Goal: Task Accomplishment & Management: Manage account settings

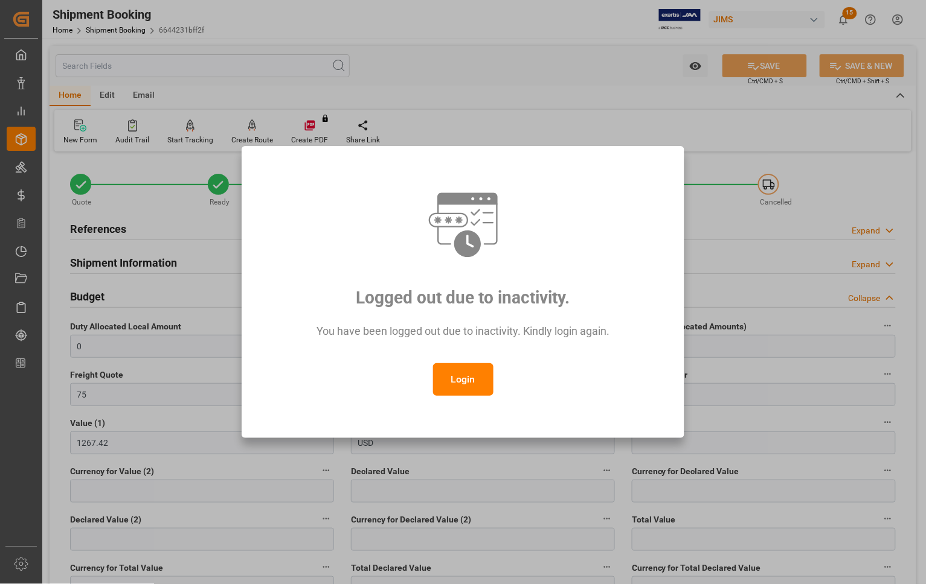
scroll to position [151, 0]
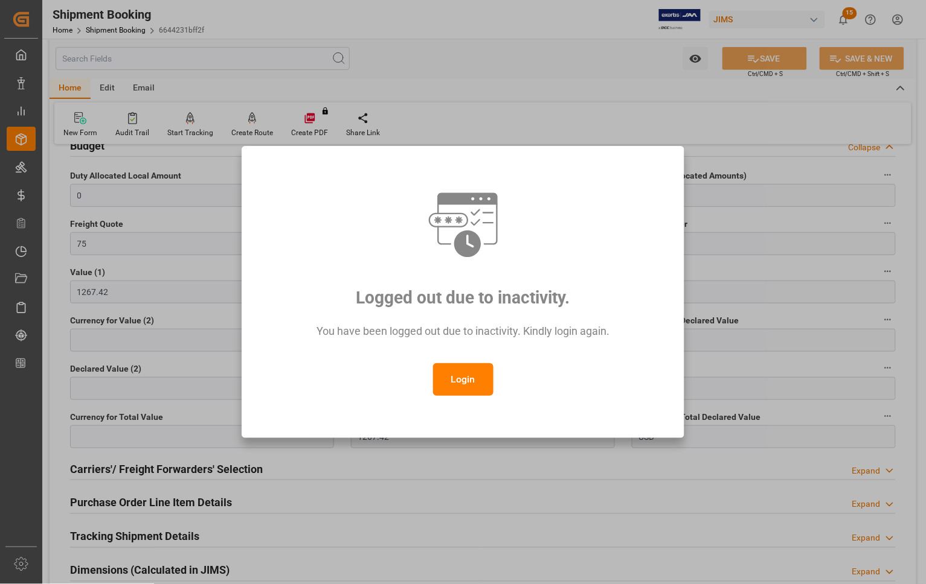
click at [466, 384] on button "Login" at bounding box center [463, 379] width 60 height 33
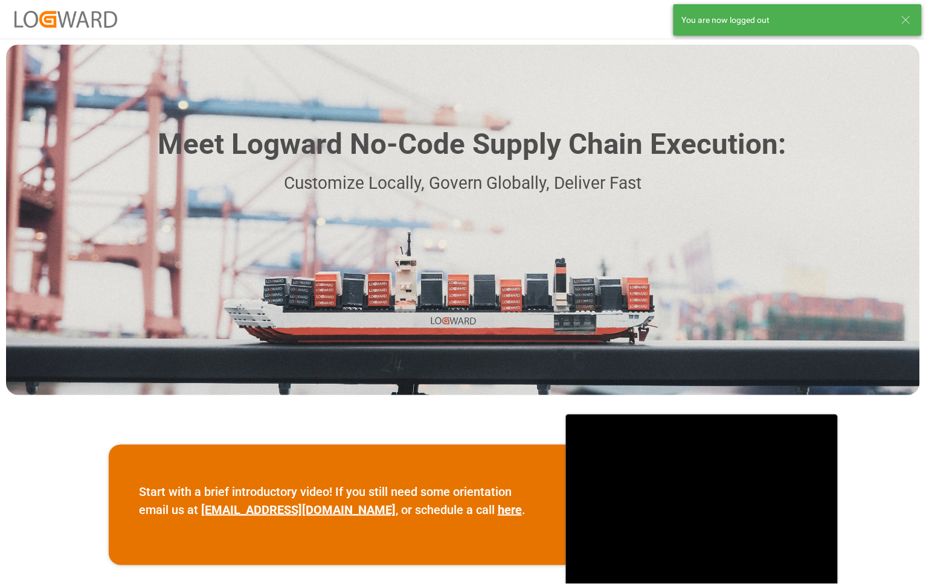
click at [912, 57] on div "Meet Logward No-Code Supply Chain Execution: Customize Locally, Govern Globally…" at bounding box center [463, 220] width 914 height 351
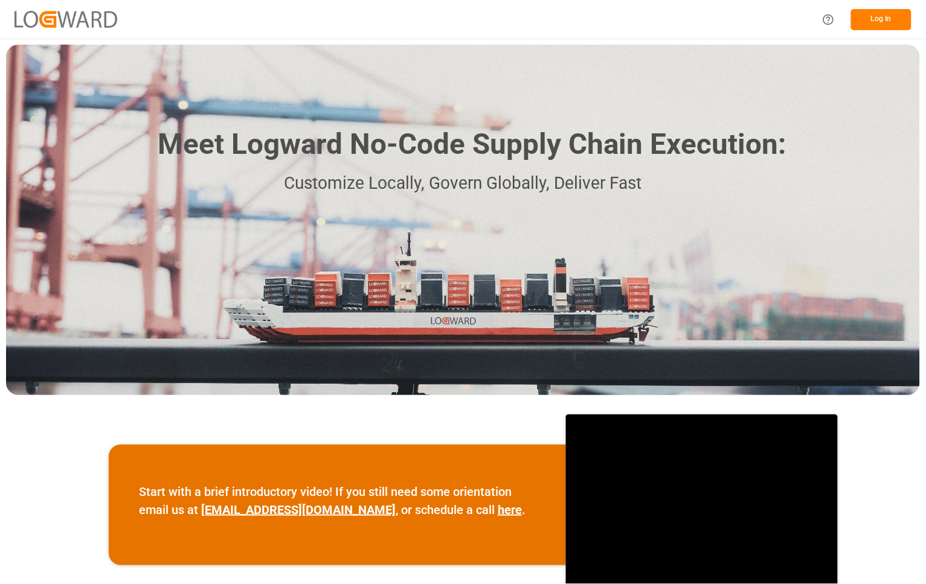
click at [874, 20] on button "Log In" at bounding box center [881, 19] width 60 height 21
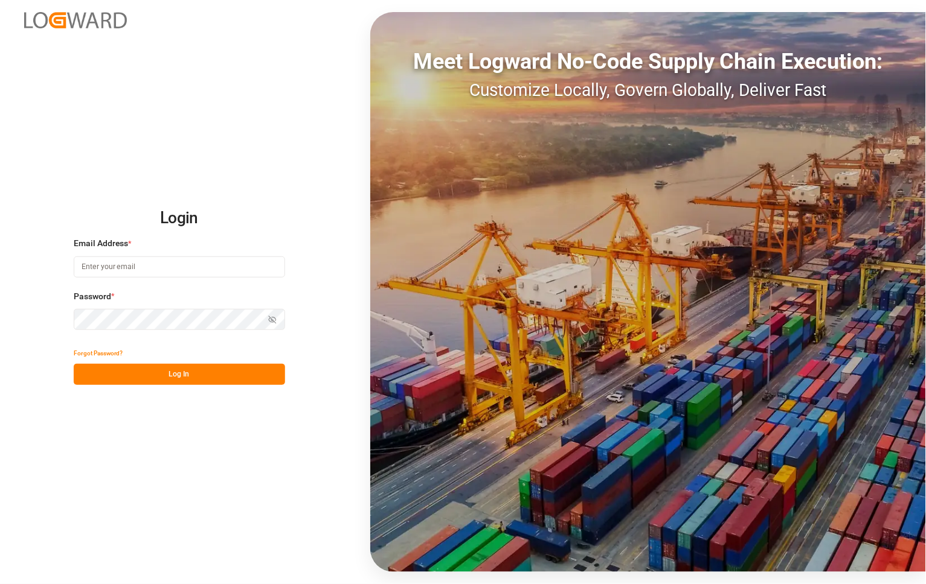
type input "catherine.danielson@jamindustries.com"
click at [194, 374] on button "Log In" at bounding box center [179, 374] width 211 height 21
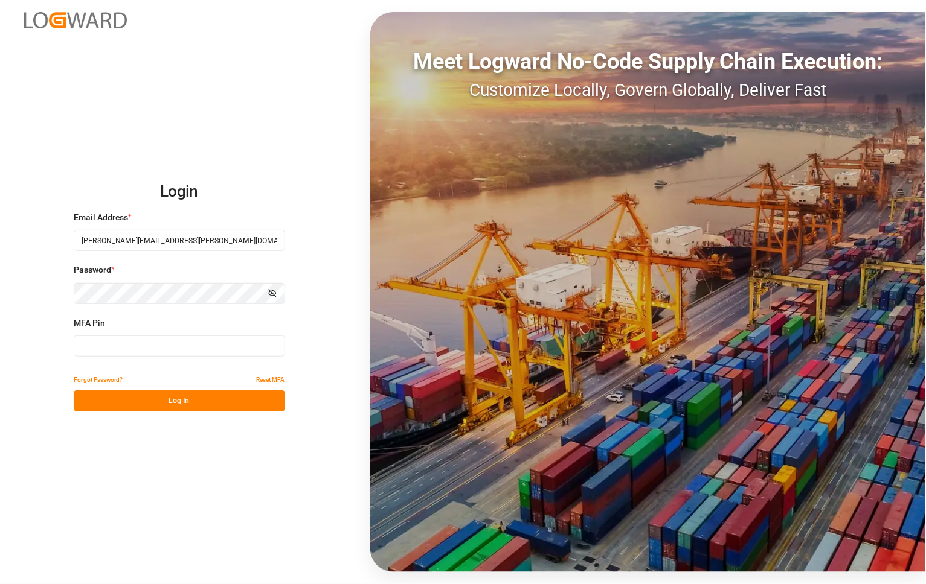
click at [188, 355] on input at bounding box center [179, 346] width 211 height 21
type input "476448"
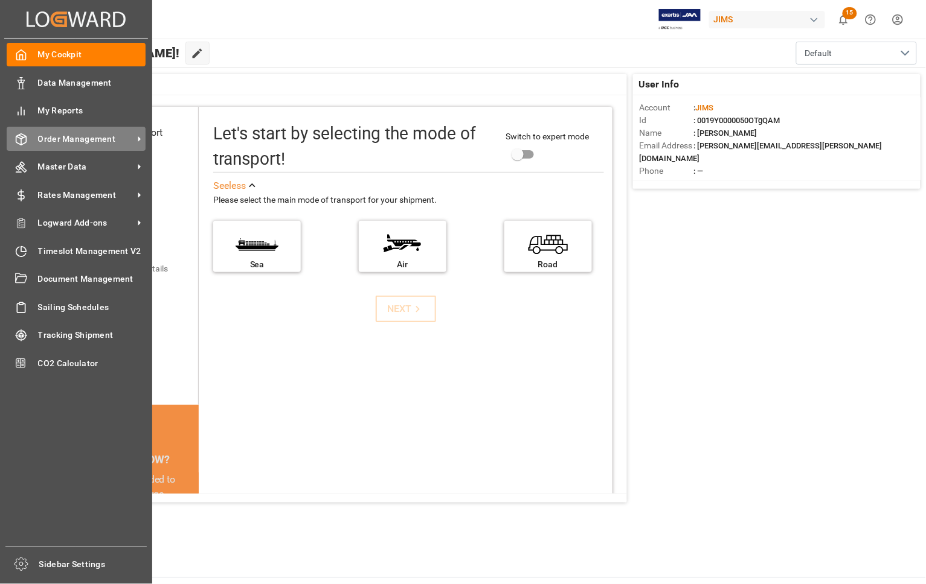
click at [56, 138] on span "Order Management" at bounding box center [85, 139] width 95 height 13
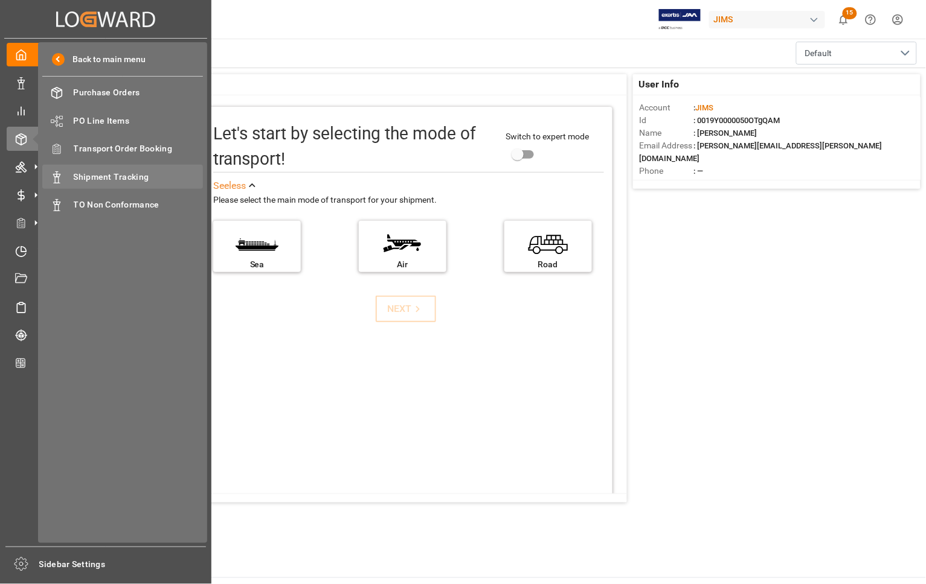
click at [97, 173] on span "Shipment Tracking" at bounding box center [139, 177] width 130 height 13
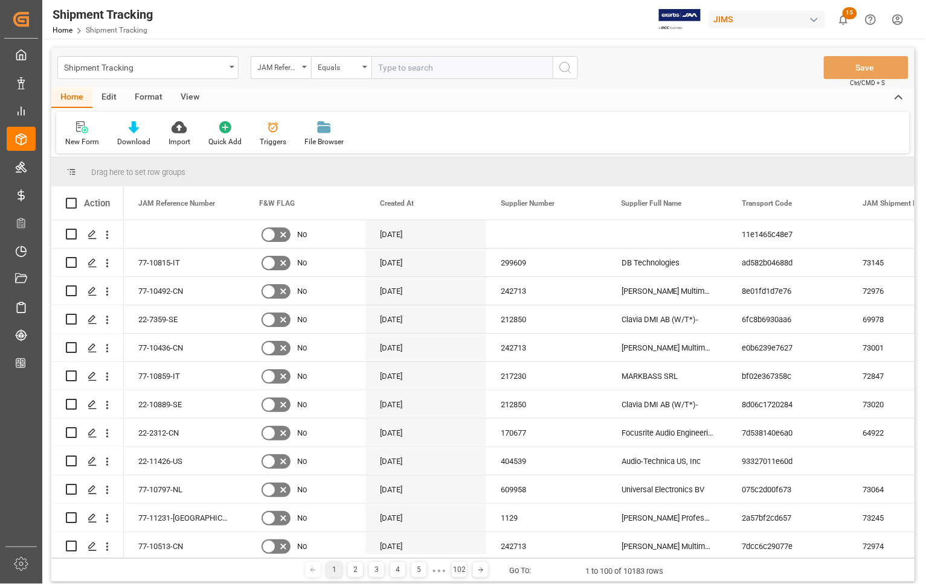
click at [397, 67] on input "text" at bounding box center [461, 67] width 181 height 23
type input "77-11341-US"
click at [565, 64] on icon "search button" at bounding box center [565, 67] width 14 height 14
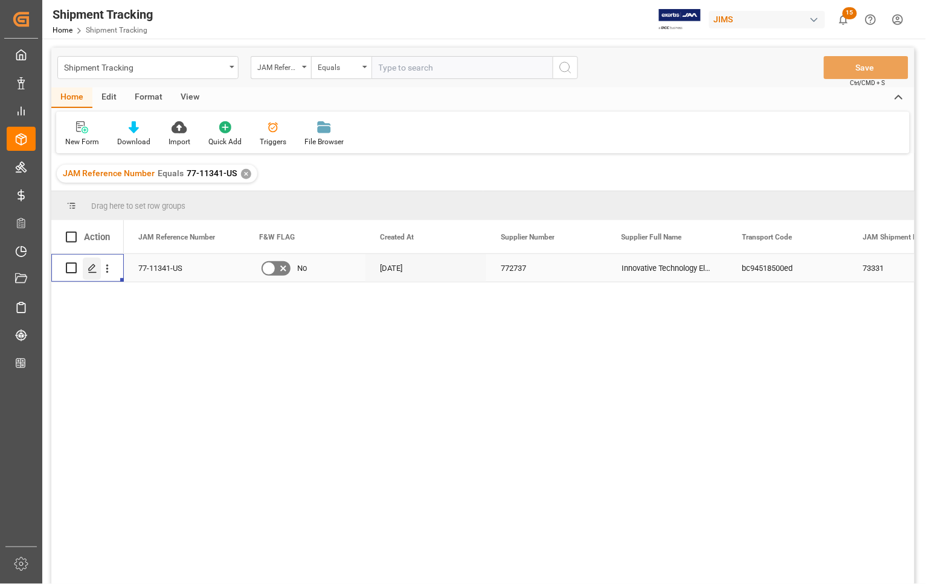
click at [89, 264] on icon "Press SPACE to select this row." at bounding box center [93, 269] width 10 height 10
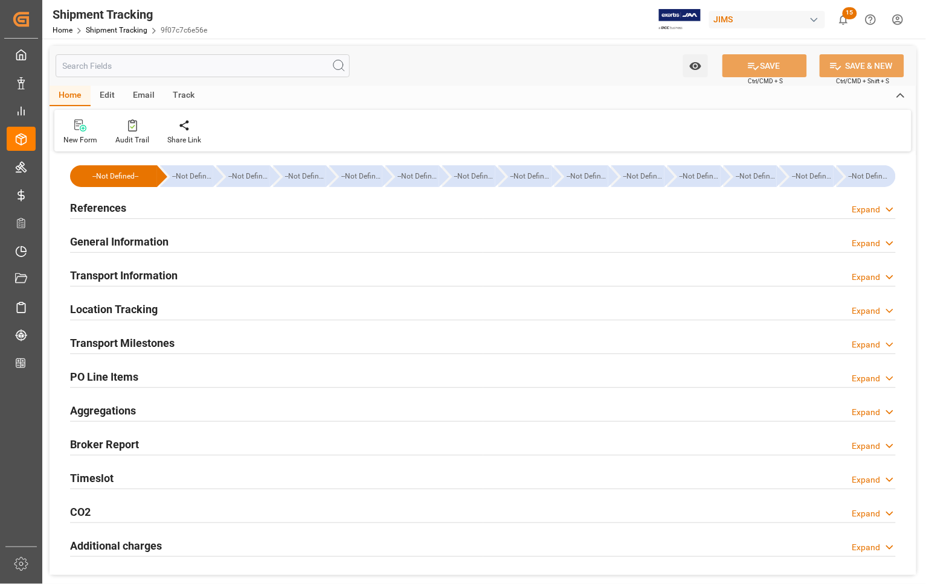
type input "1000"
click at [103, 270] on h2 "Transport Information" at bounding box center [123, 275] width 107 height 16
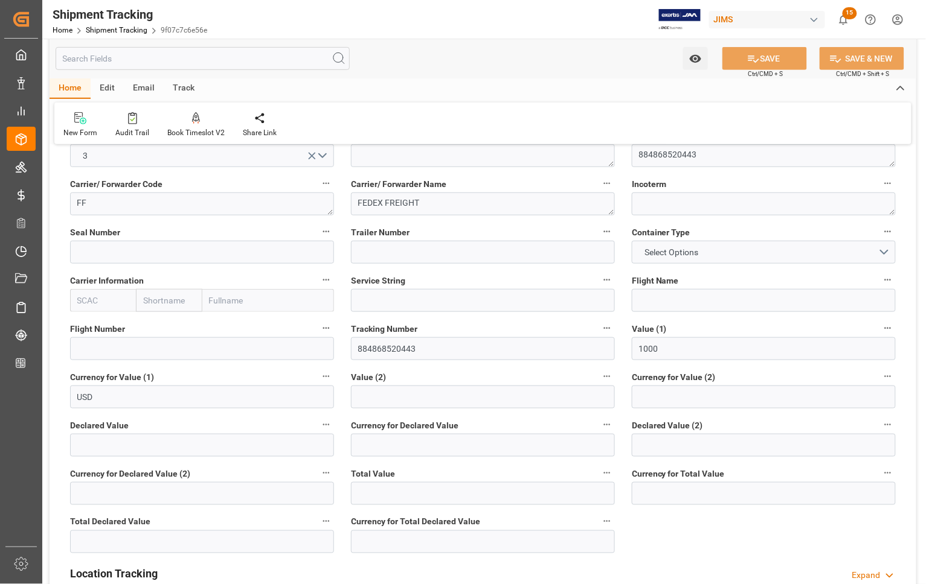
scroll to position [151, 0]
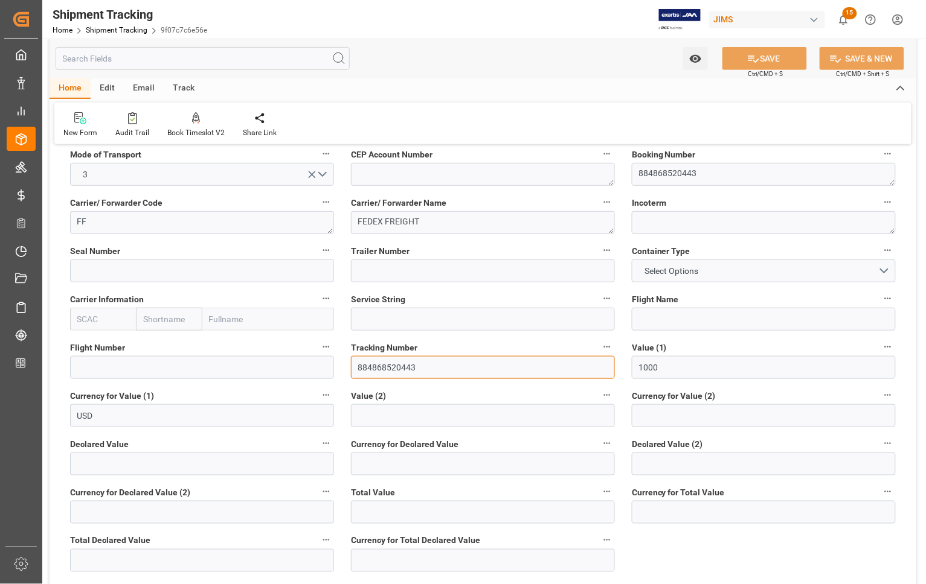
drag, startPoint x: 415, startPoint y: 364, endPoint x: 352, endPoint y: 364, distance: 63.4
click at [352, 364] on input "884868520443" at bounding box center [483, 367] width 264 height 23
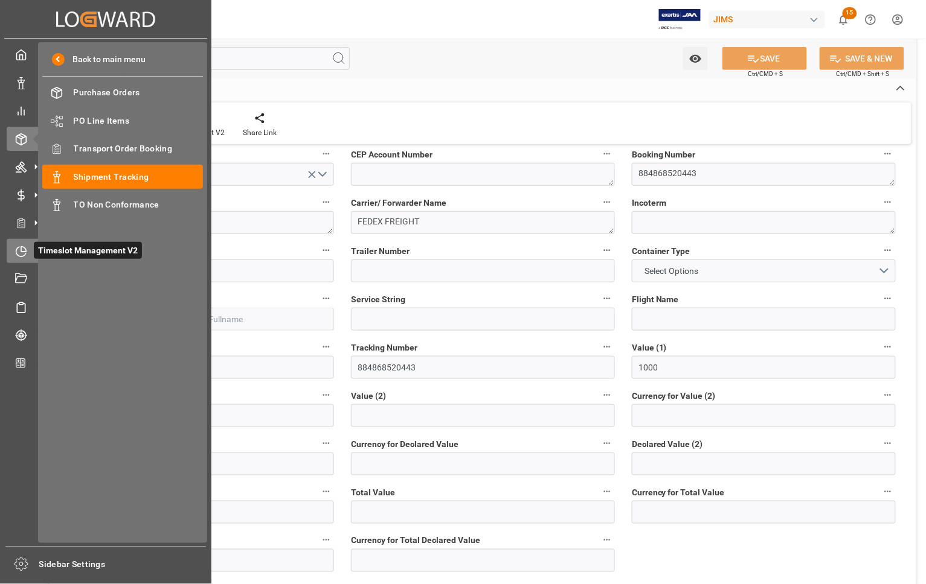
click at [20, 248] on icon at bounding box center [21, 252] width 12 height 12
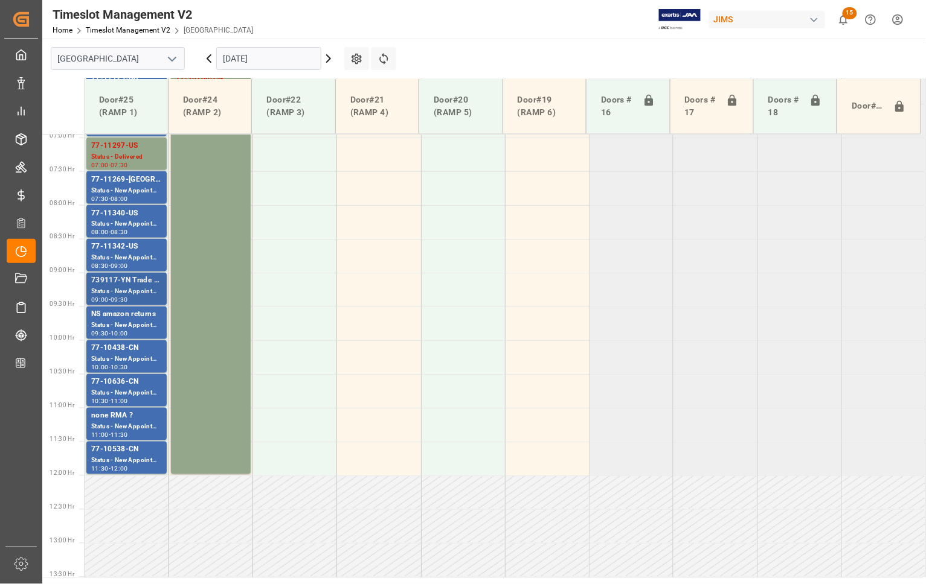
scroll to position [394, 0]
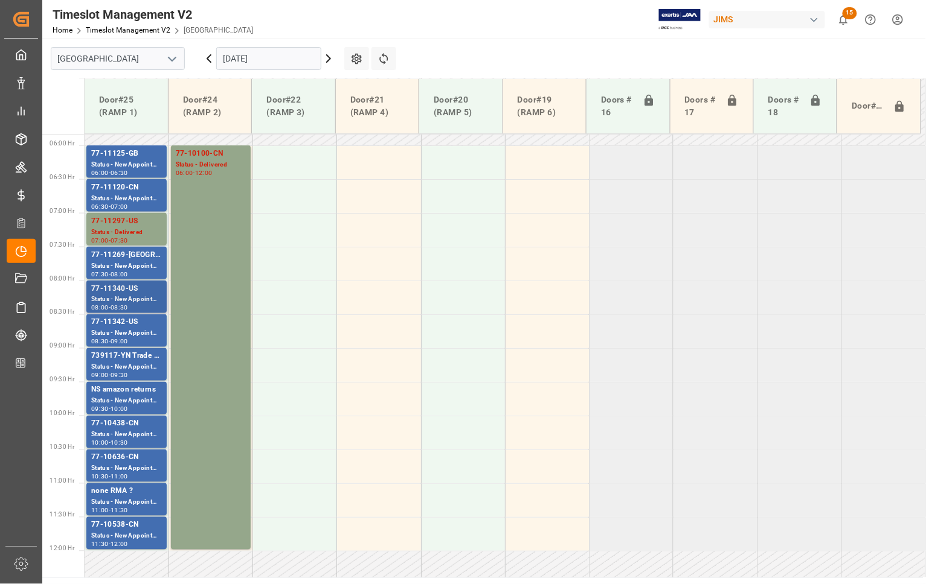
click at [129, 287] on div "77-11340-US" at bounding box center [126, 289] width 71 height 12
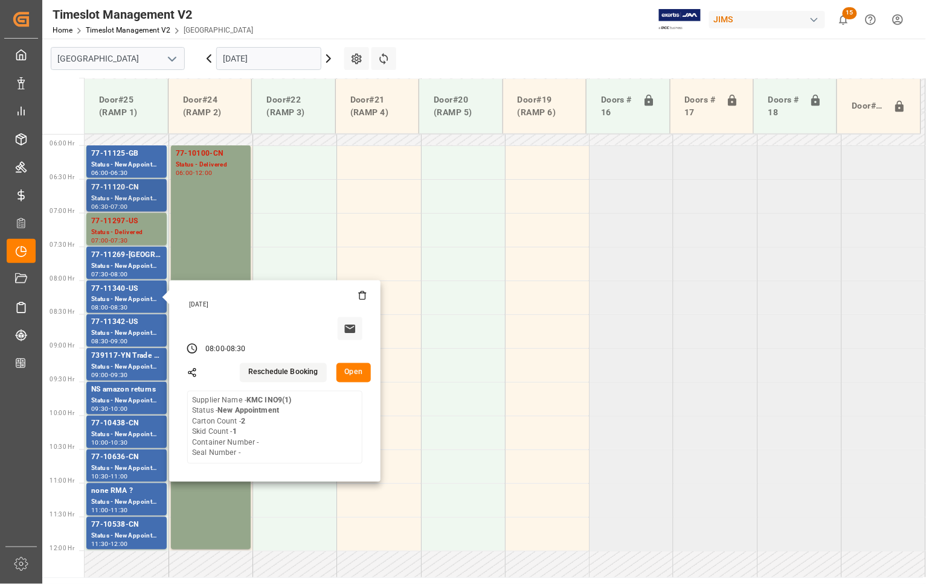
scroll to position [319, 0]
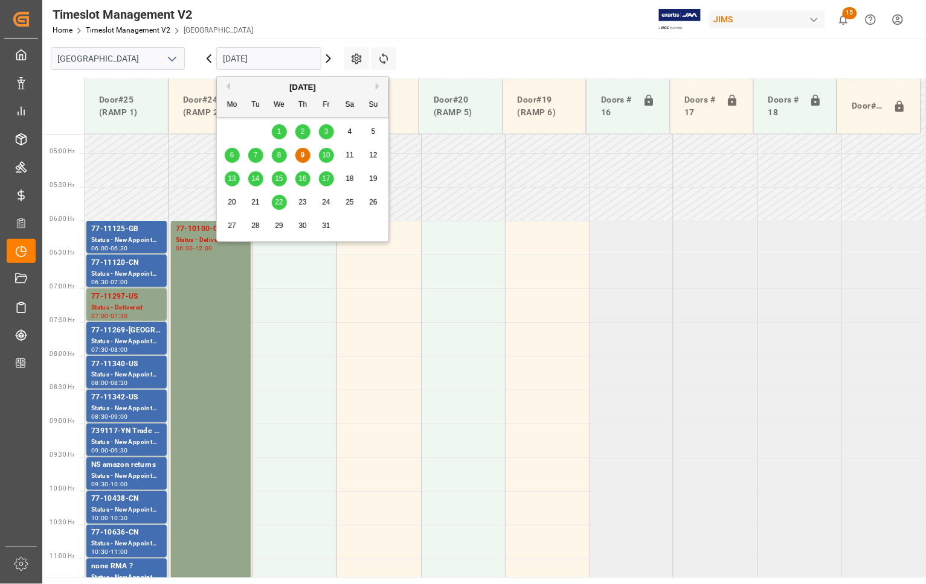
click at [245, 56] on input "09-10-2025" at bounding box center [268, 58] width 105 height 23
click at [325, 155] on span "10" at bounding box center [326, 155] width 8 height 8
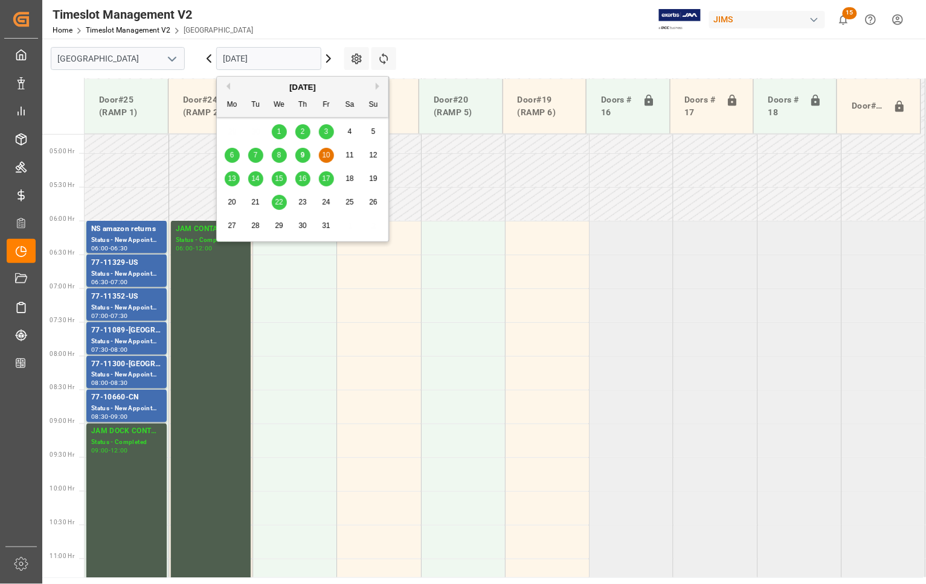
click at [238, 60] on input "10-10-2025" at bounding box center [268, 58] width 105 height 23
click at [302, 155] on span "9" at bounding box center [303, 155] width 4 height 8
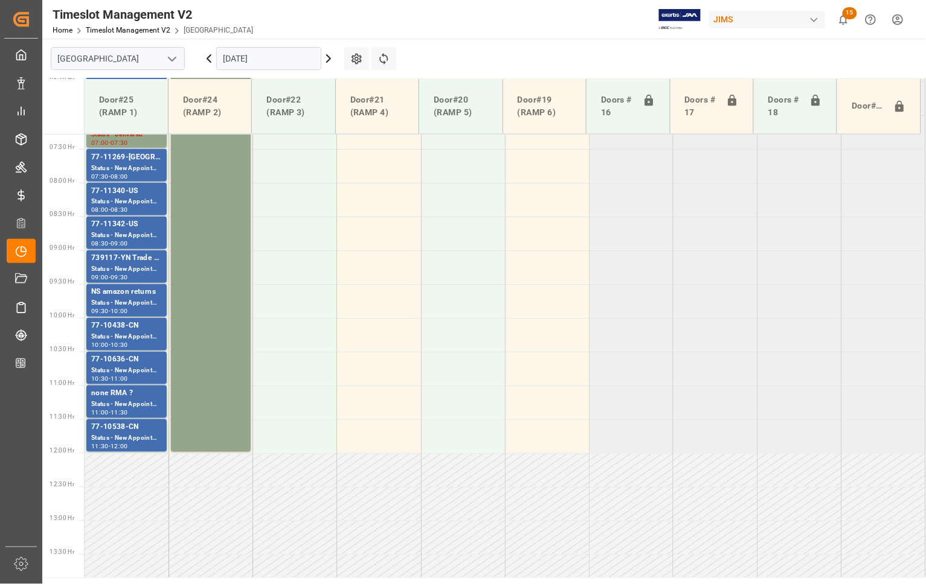
scroll to position [545, 0]
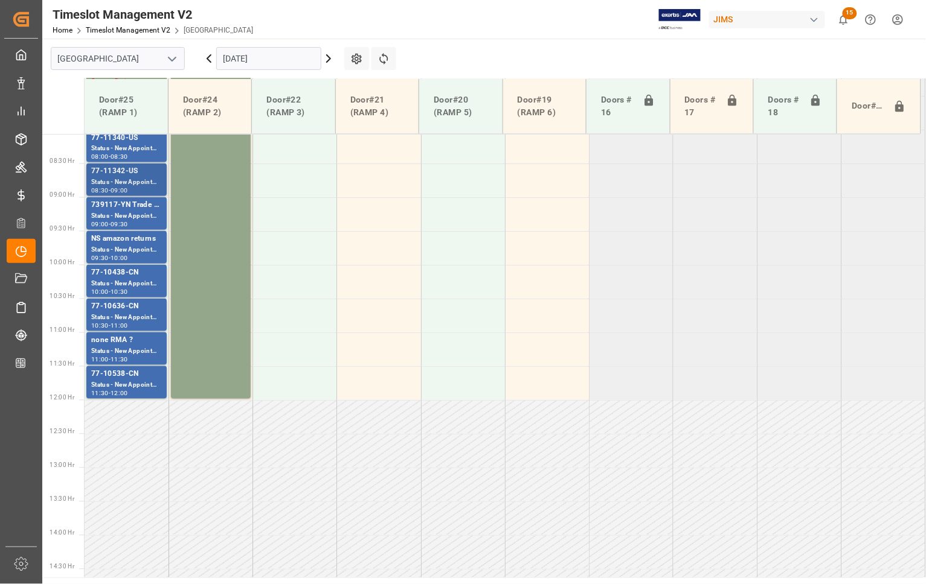
click at [132, 182] on div "Status - New Appointment" at bounding box center [126, 183] width 71 height 10
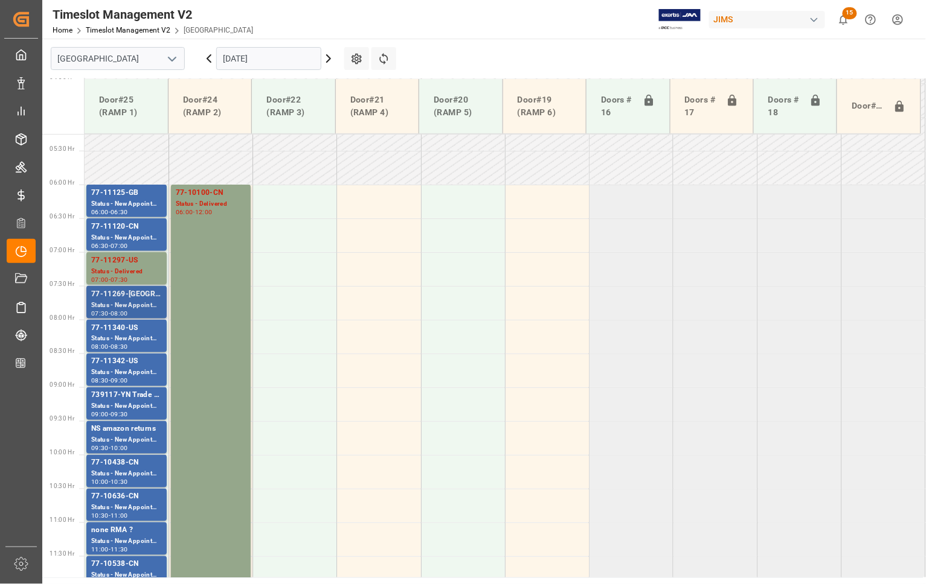
scroll to position [319, 0]
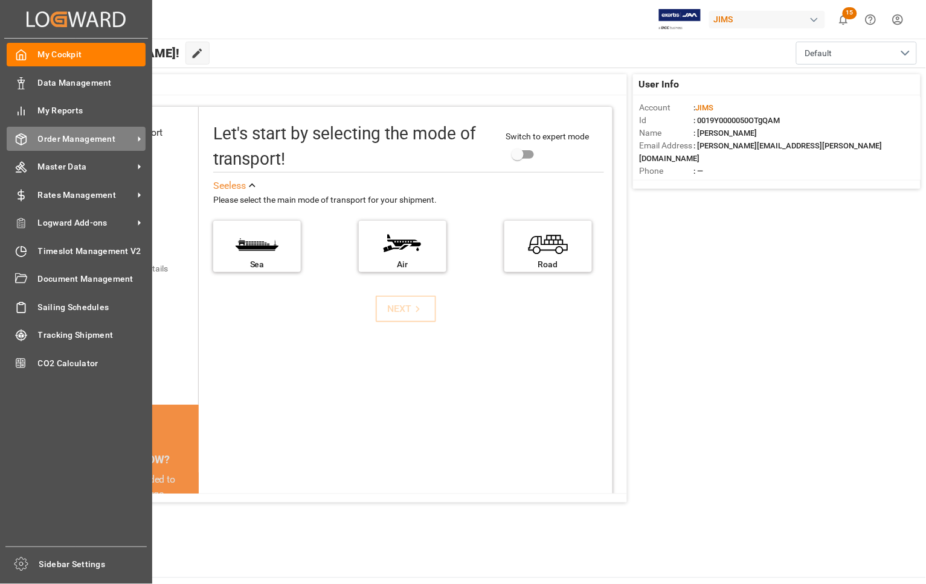
click at [59, 140] on span "Order Management" at bounding box center [85, 139] width 95 height 13
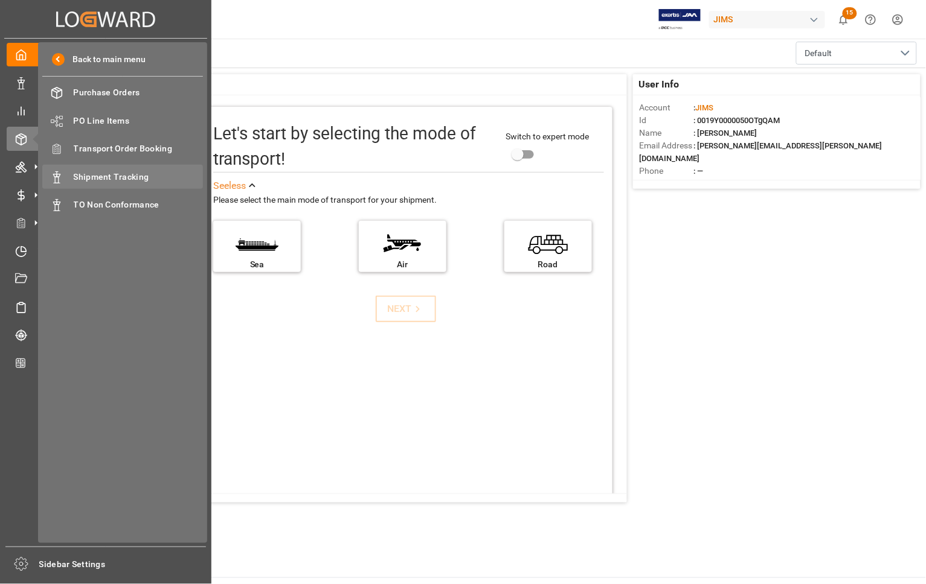
click at [89, 173] on span "Shipment Tracking" at bounding box center [139, 177] width 130 height 13
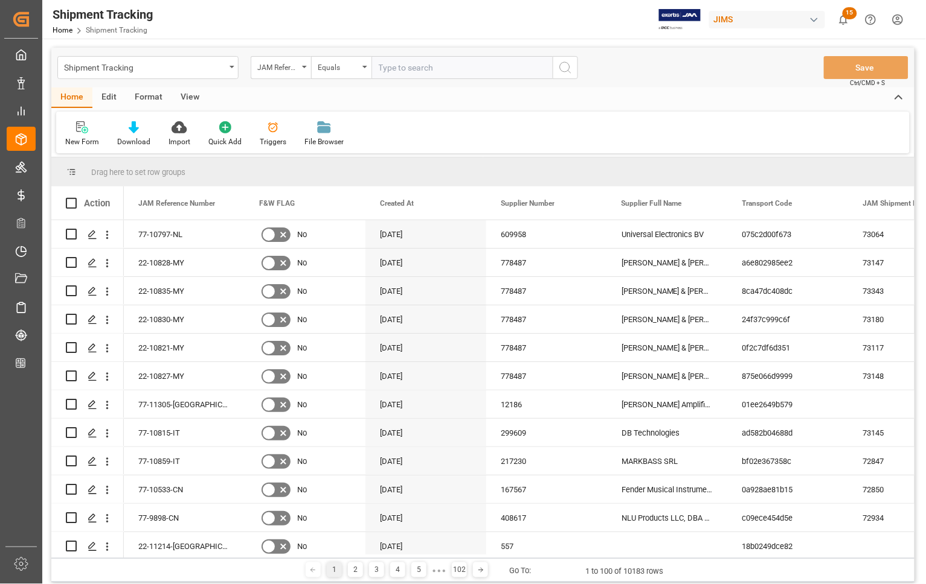
click at [412, 71] on input "text" at bounding box center [461, 67] width 181 height 23
type input "77-11341-US"
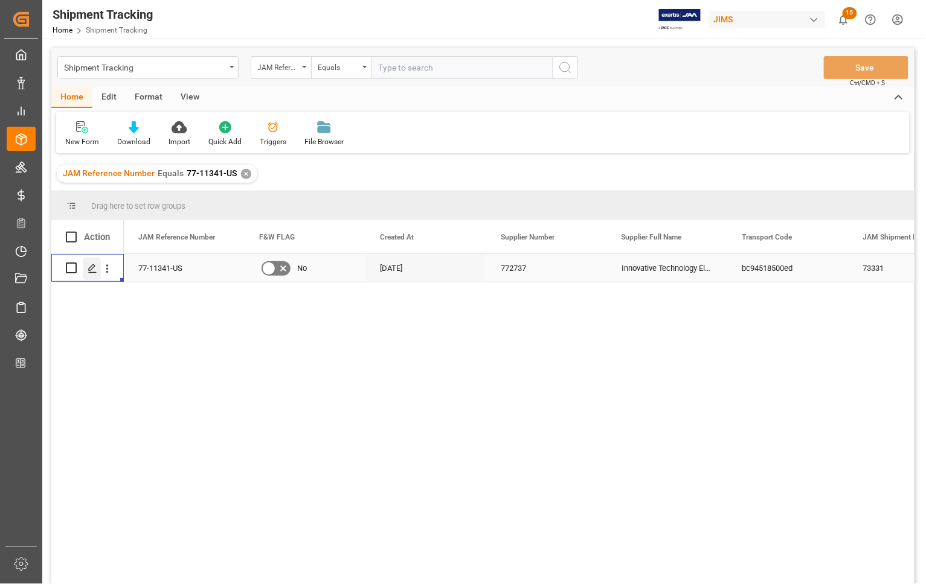
click at [92, 270] on icon "Press SPACE to select this row." at bounding box center [93, 269] width 10 height 10
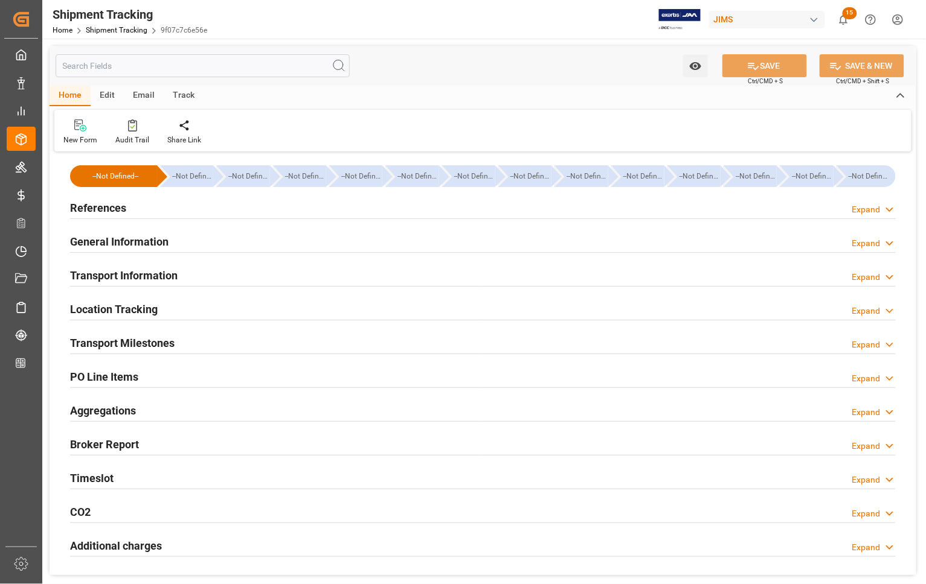
type input "1000"
click at [100, 275] on h2 "Transport Information" at bounding box center [123, 275] width 107 height 16
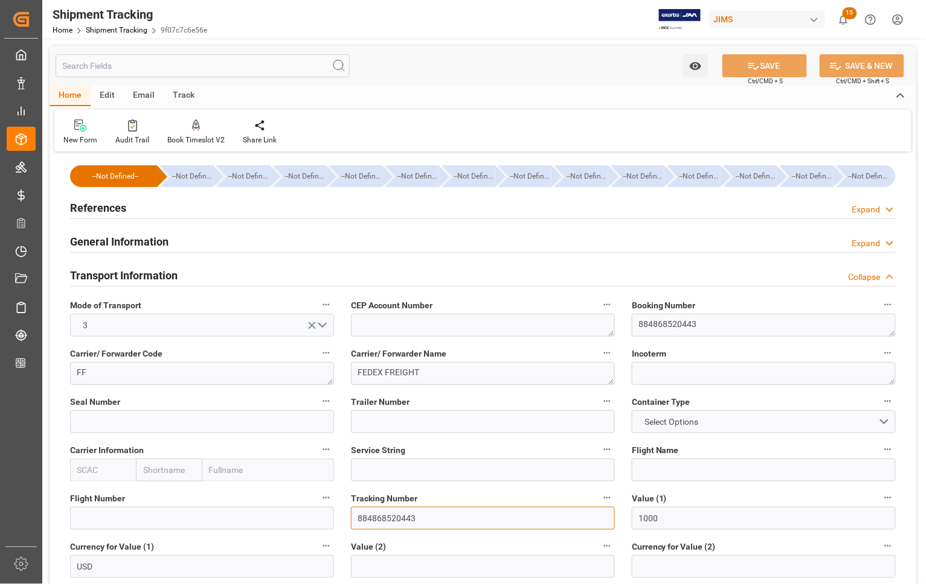
drag, startPoint x: 417, startPoint y: 519, endPoint x: 351, endPoint y: 518, distance: 65.8
click at [351, 518] on input "884868520443" at bounding box center [483, 518] width 264 height 23
click at [92, 209] on h2 "References" at bounding box center [98, 208] width 56 height 16
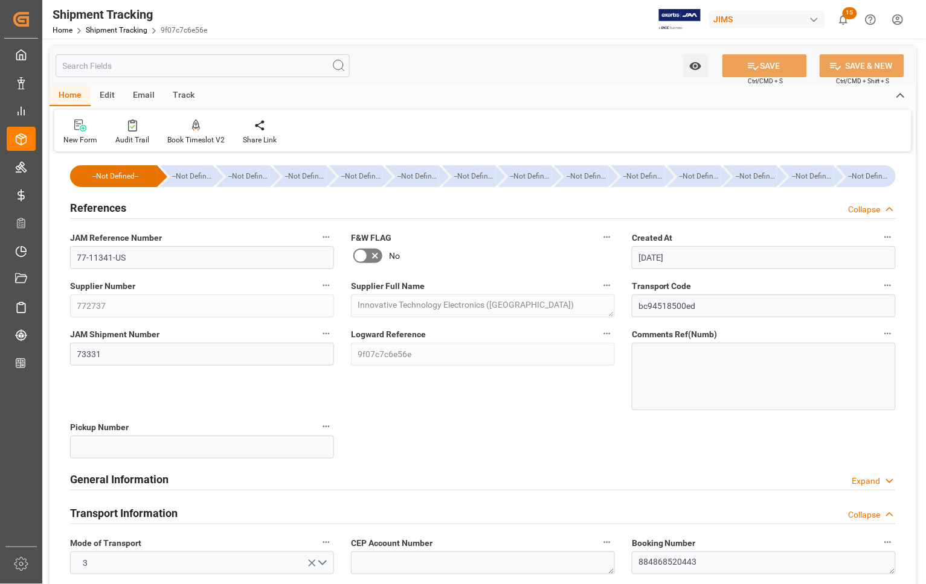
click at [83, 210] on h2 "References" at bounding box center [98, 208] width 56 height 16
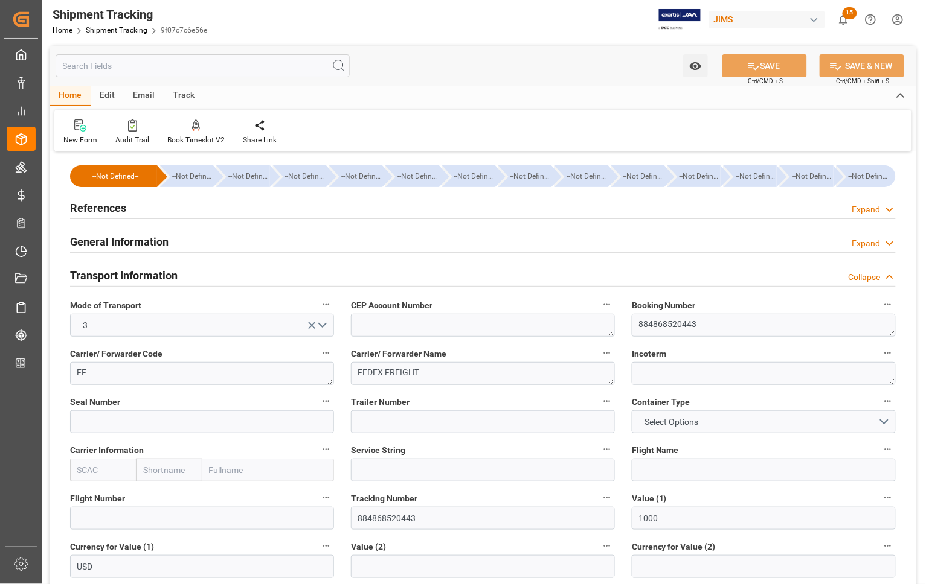
click at [121, 270] on h2 "Transport Information" at bounding box center [123, 275] width 107 height 16
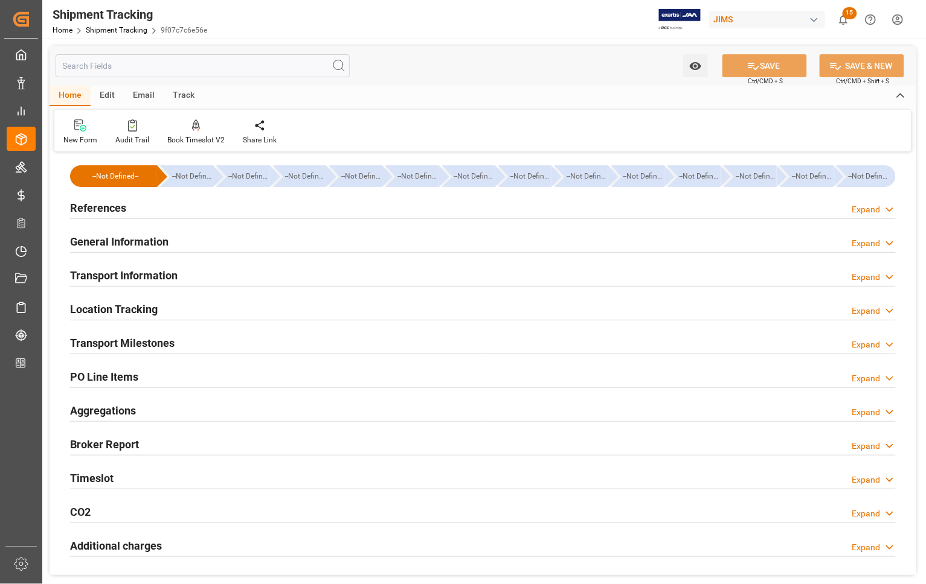
click at [136, 342] on h2 "Transport Milestones" at bounding box center [122, 343] width 104 height 16
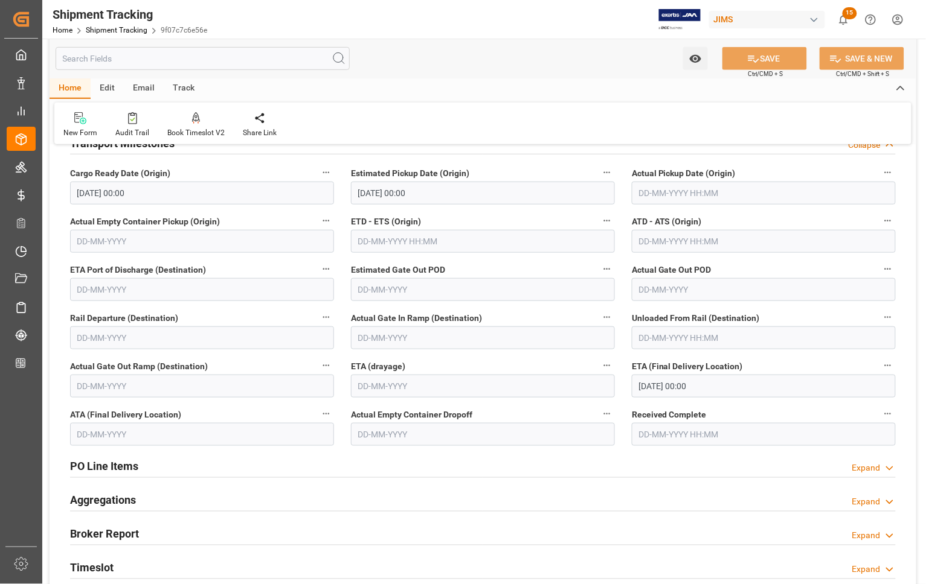
scroll to position [226, 0]
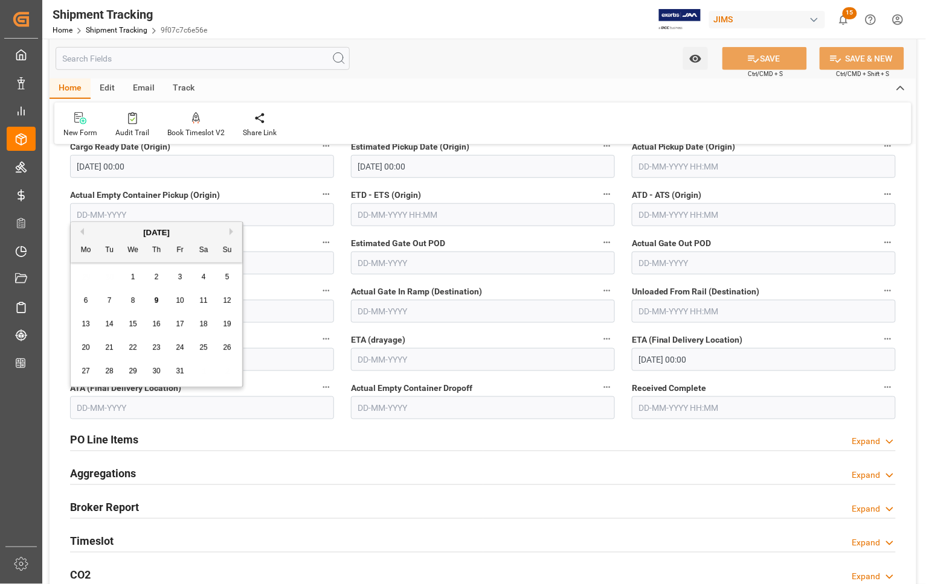
click at [127, 405] on input "text" at bounding box center [202, 408] width 264 height 23
click at [686, 355] on input "08-10-2025 00:00" at bounding box center [764, 359] width 264 height 23
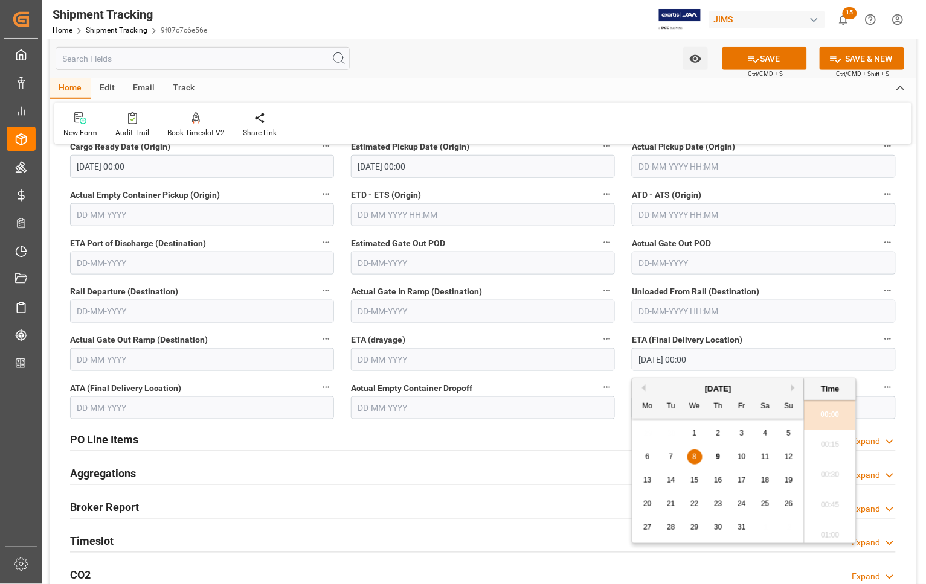
click at [713, 457] on div "9" at bounding box center [718, 457] width 15 height 14
type input "09-10-2025 00:00"
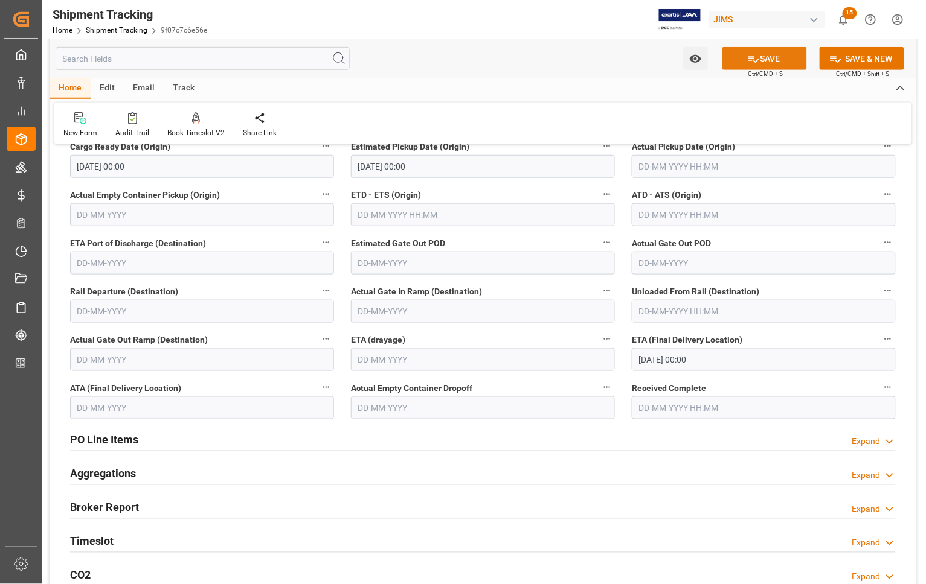
click at [744, 57] on button "SAVE" at bounding box center [764, 58] width 85 height 23
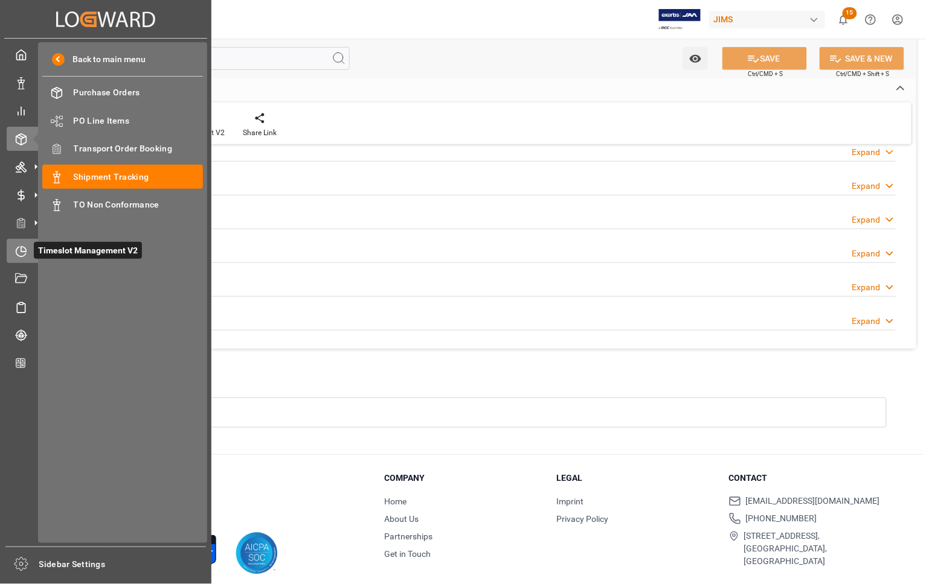
click at [21, 251] on icon at bounding box center [23, 248] width 5 height 5
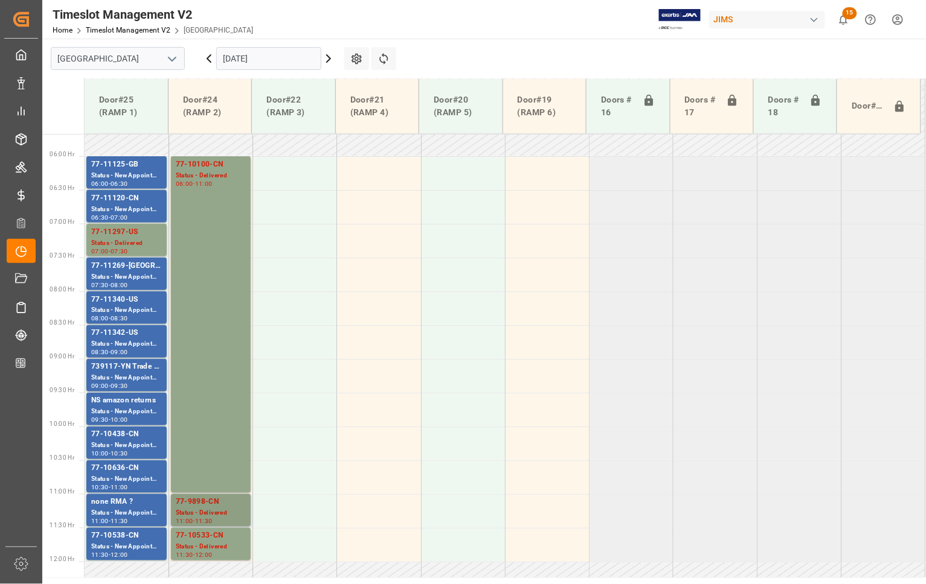
scroll to position [387, 0]
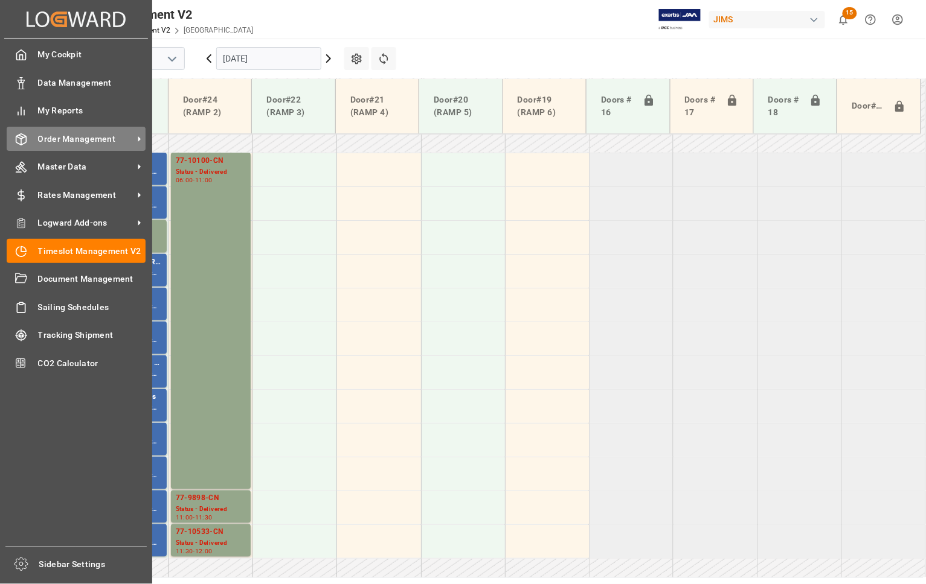
click at [62, 140] on span "Order Management" at bounding box center [85, 139] width 95 height 13
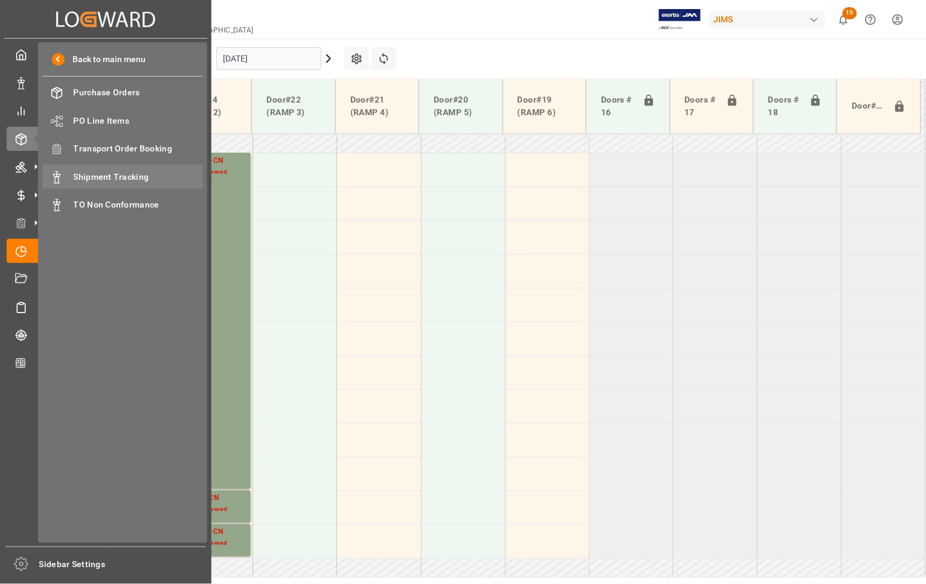
click at [79, 176] on span "Shipment Tracking" at bounding box center [139, 177] width 130 height 13
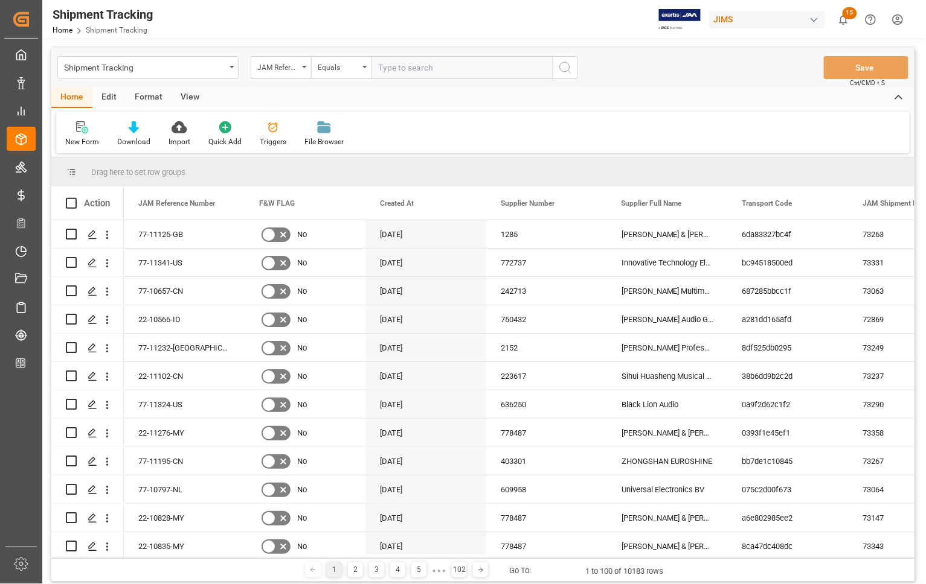
click at [402, 73] on input "text" at bounding box center [461, 67] width 181 height 23
type input "77-11417-US"
click at [560, 70] on circle "search button" at bounding box center [565, 67] width 10 height 10
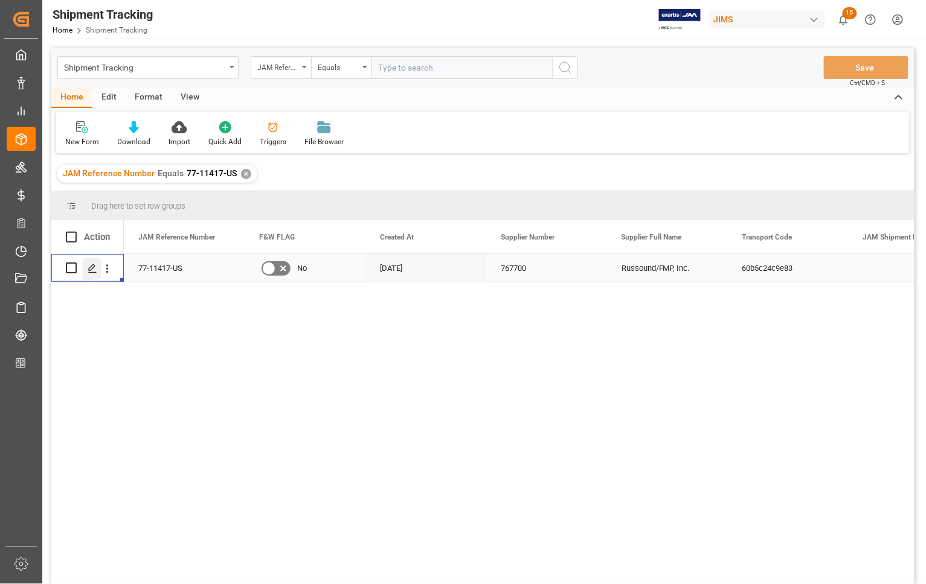
click at [92, 269] on polygon "Press SPACE to select this row." at bounding box center [92, 267] width 6 height 6
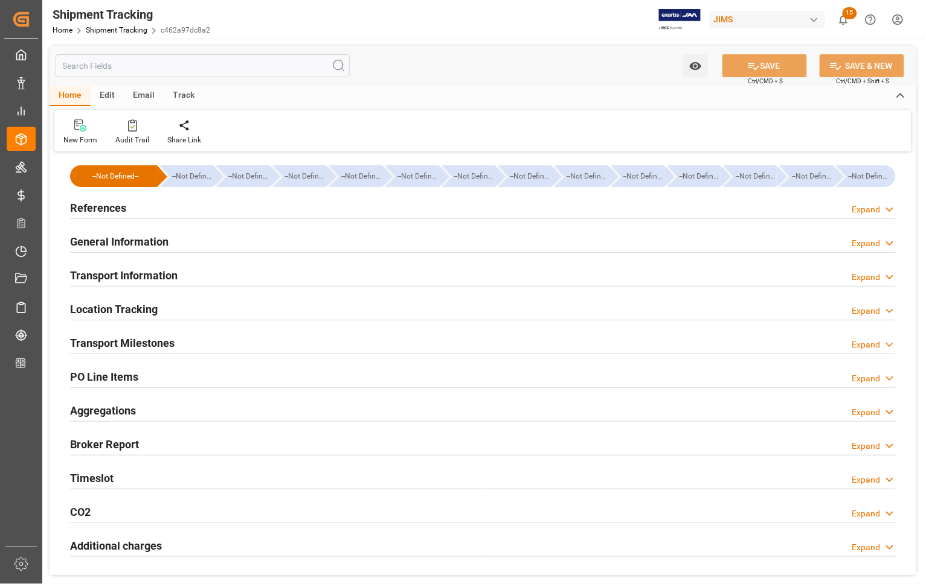
type input "[DATE]"
click at [86, 210] on h2 "References" at bounding box center [98, 208] width 56 height 16
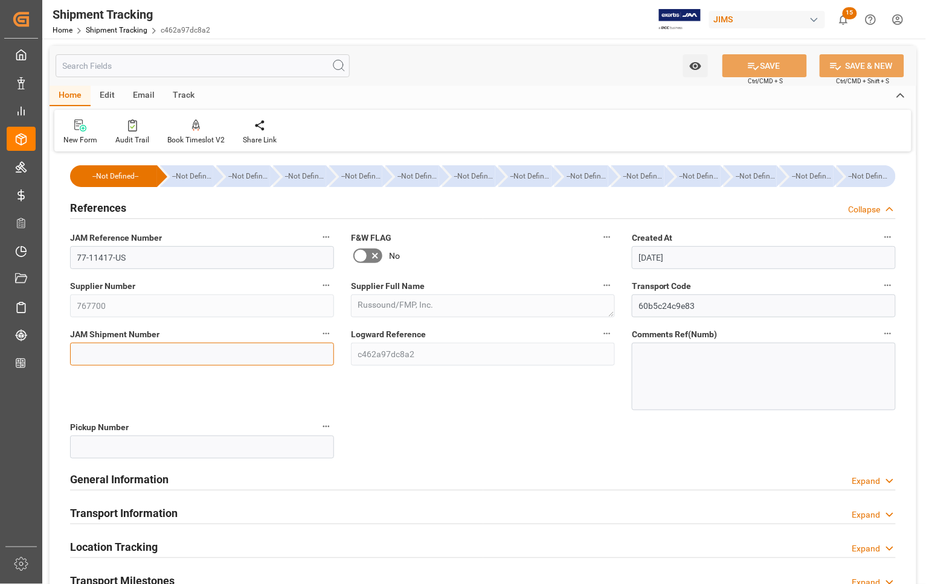
click at [110, 353] on input at bounding box center [202, 354] width 264 height 23
type input "73359"
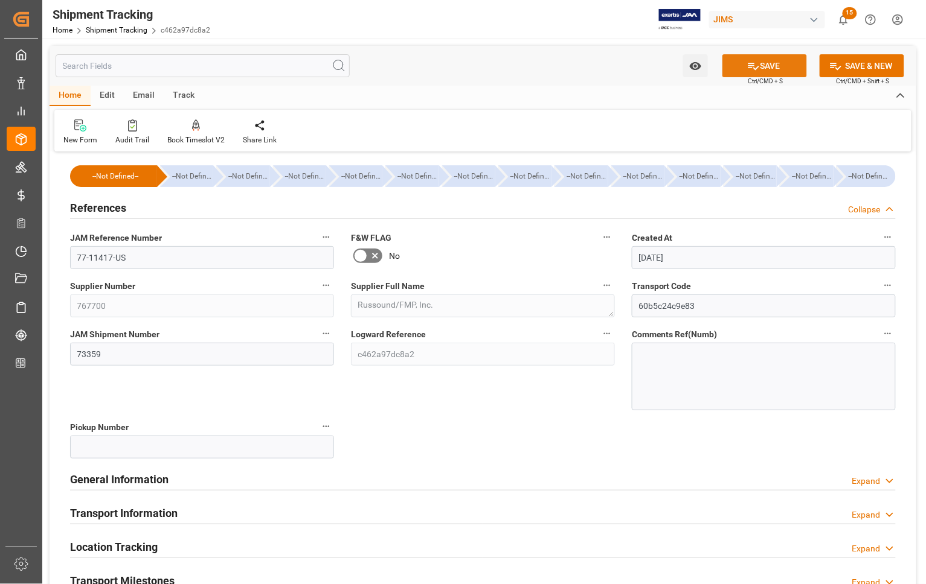
click at [749, 58] on button "SAVE" at bounding box center [764, 65] width 85 height 23
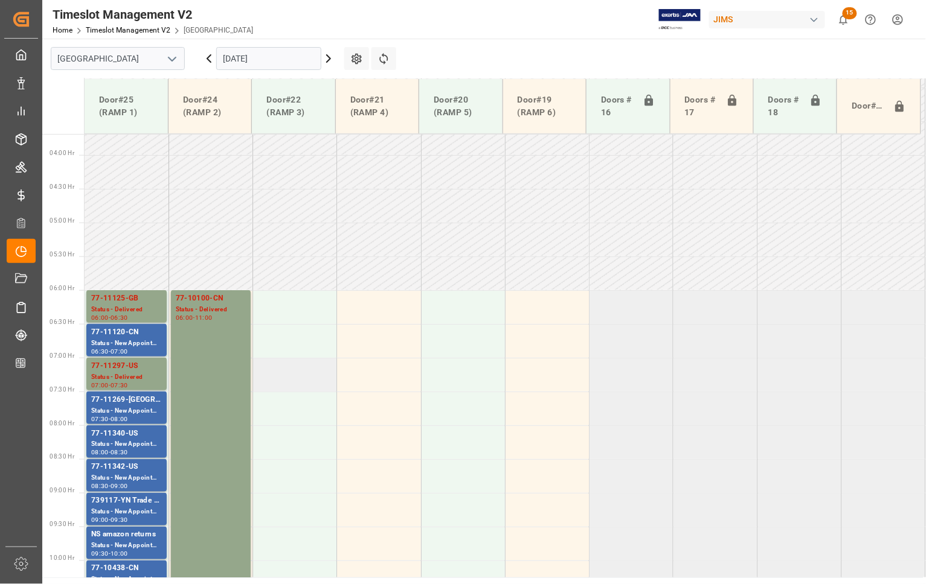
scroll to position [236, 0]
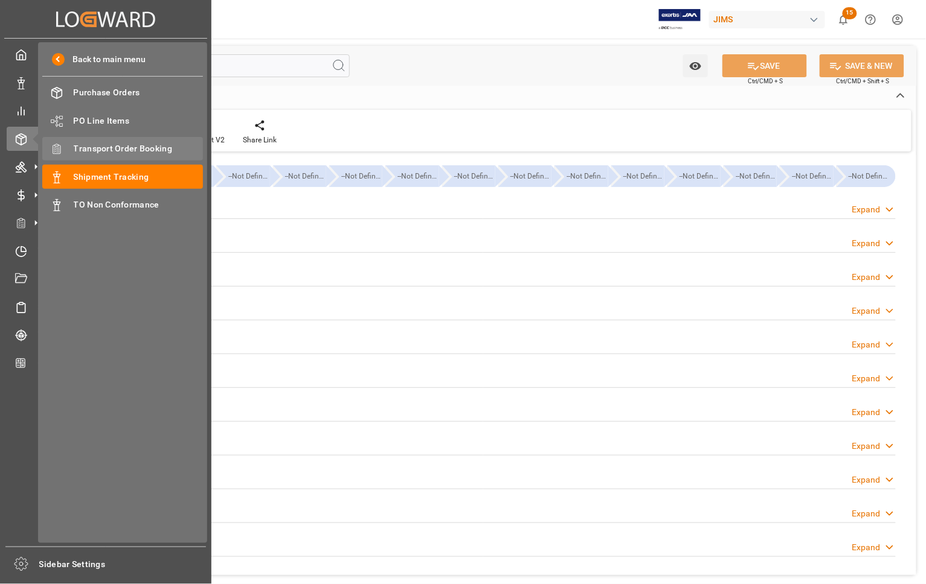
click at [72, 145] on div "Transport Order Booking Transport Order Booking" at bounding box center [122, 149] width 161 height 24
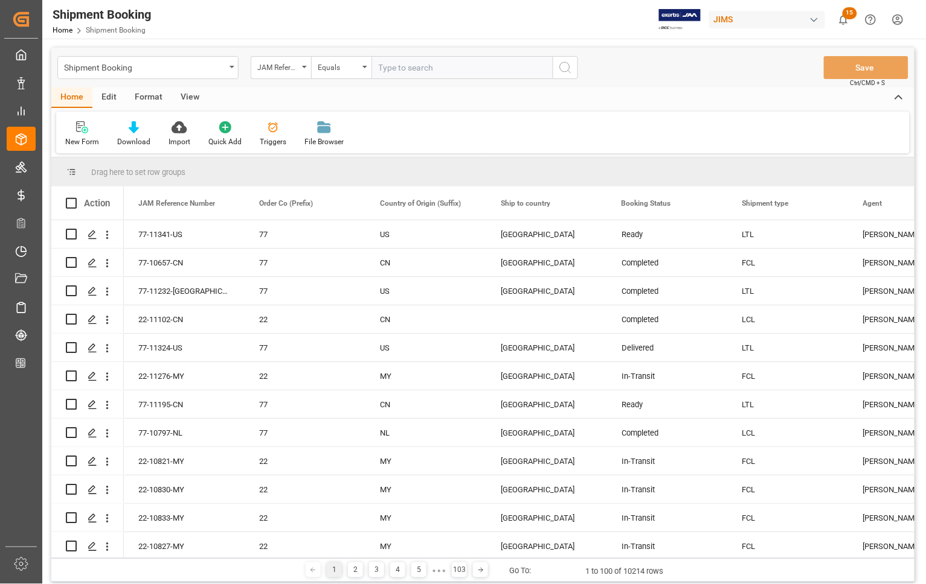
click at [429, 68] on input "text" at bounding box center [461, 67] width 181 height 23
type input "77-11417-US"
click at [560, 64] on icon "search button" at bounding box center [565, 67] width 14 height 14
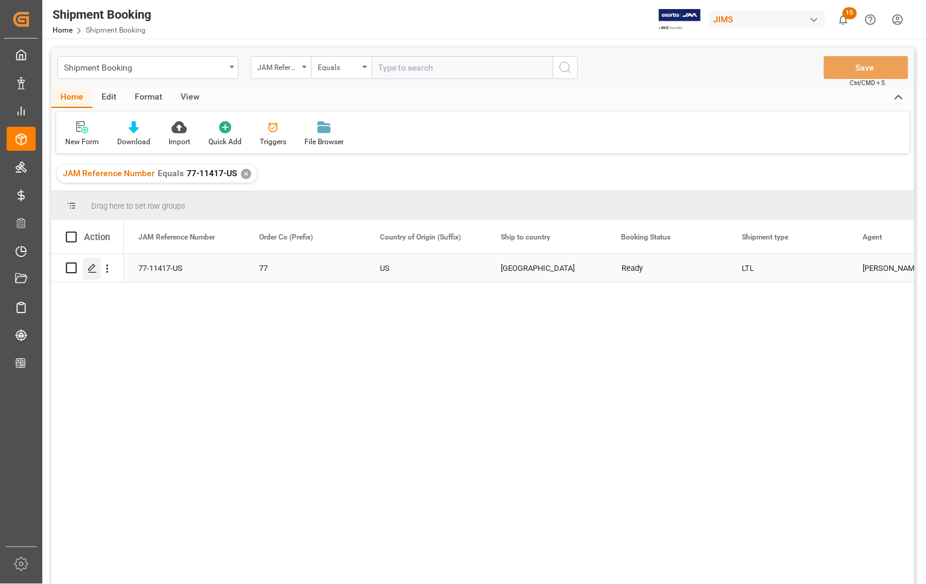
click at [92, 267] on icon "Press SPACE to select this row." at bounding box center [93, 269] width 10 height 10
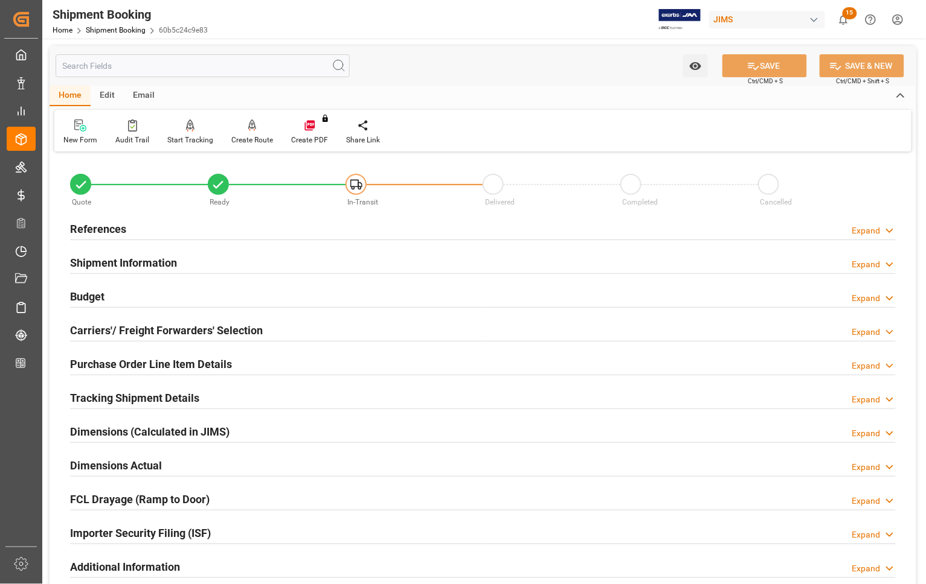
click at [101, 324] on h2 "Carriers'/ Freight Forwarders' Selection" at bounding box center [166, 330] width 193 height 16
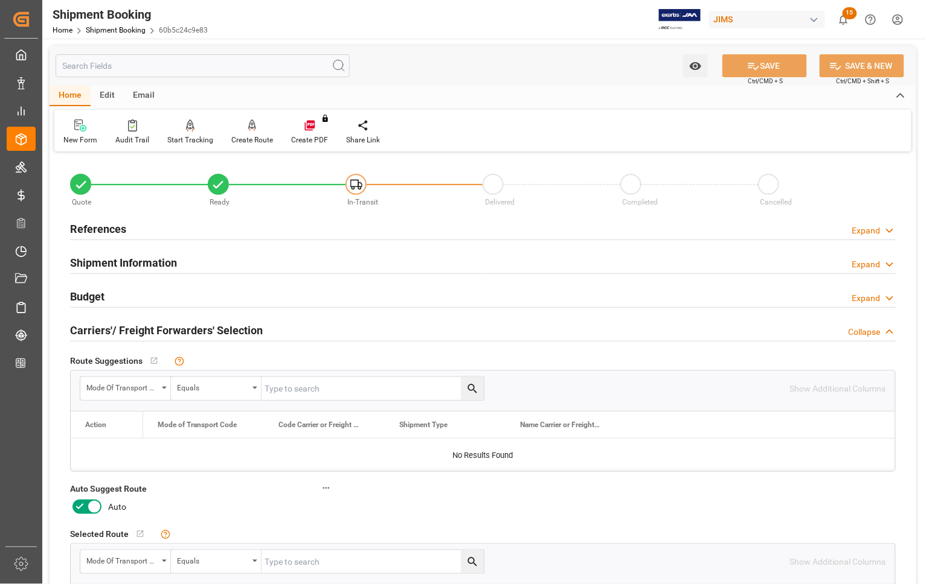
click at [88, 504] on icon at bounding box center [94, 507] width 14 height 14
click at [0, 0] on input "checkbox" at bounding box center [0, 0] width 0 height 0
click at [759, 60] on button "SAVE" at bounding box center [764, 65] width 85 height 23
click at [245, 133] on div "Create Route" at bounding box center [252, 132] width 60 height 27
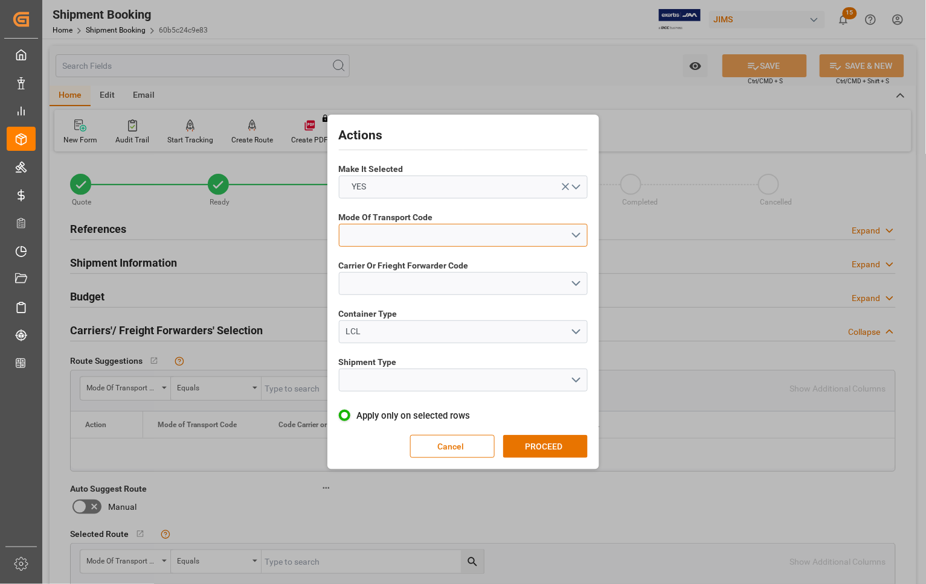
click at [421, 237] on button "open menu" at bounding box center [463, 235] width 249 height 23
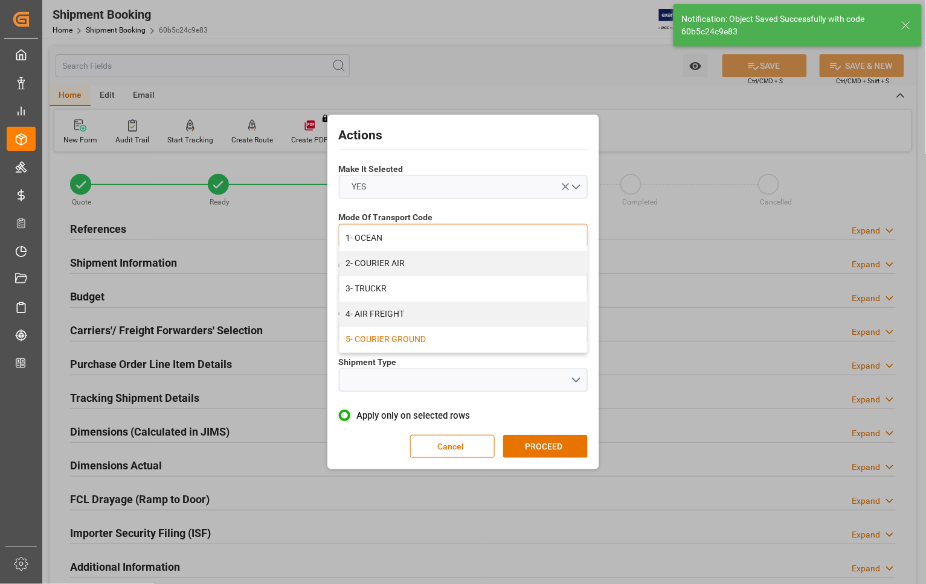
click at [402, 336] on div "5- COURIER GROUND" at bounding box center [463, 339] width 248 height 25
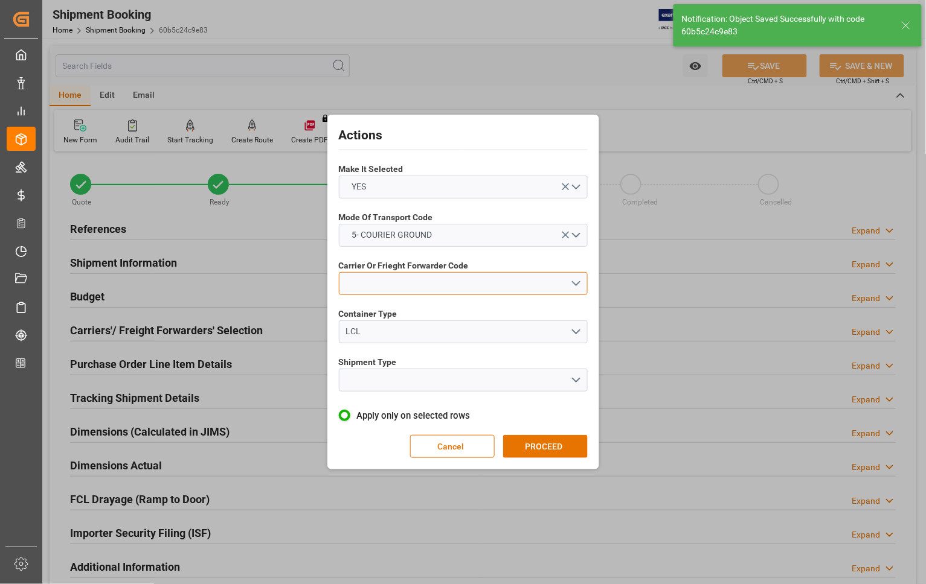
click at [415, 283] on button "open menu" at bounding box center [463, 283] width 249 height 23
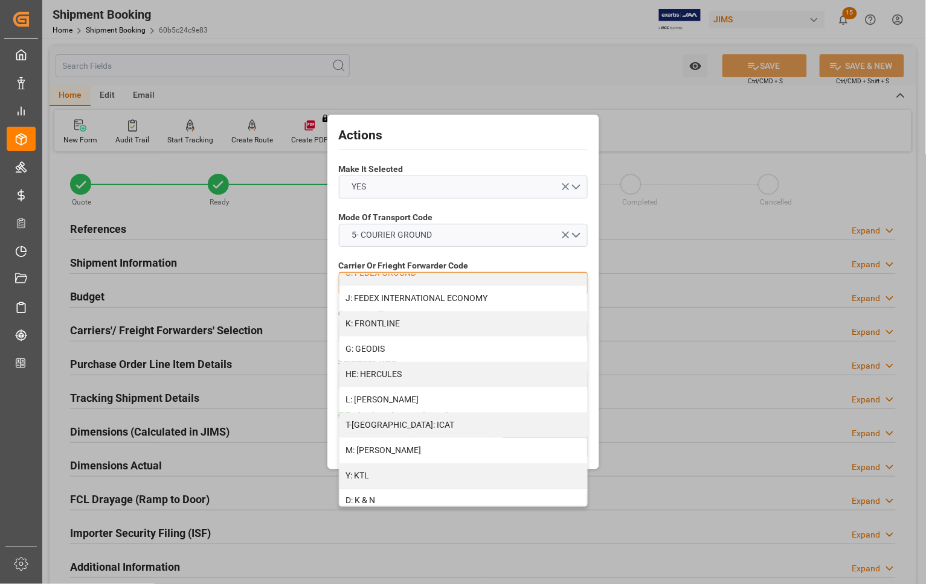
scroll to position [679, 0]
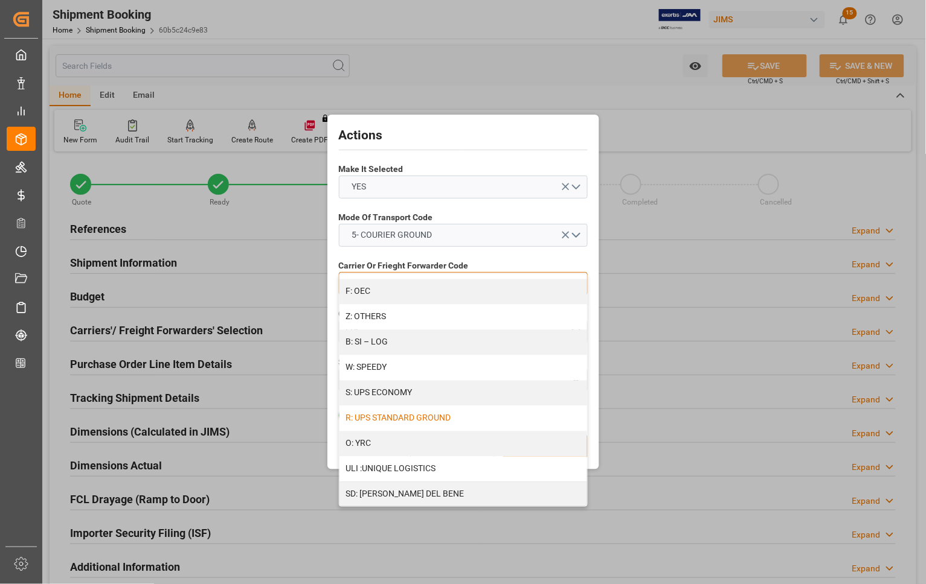
click at [400, 418] on div "R: UPS STANDARD GROUND" at bounding box center [463, 418] width 248 height 25
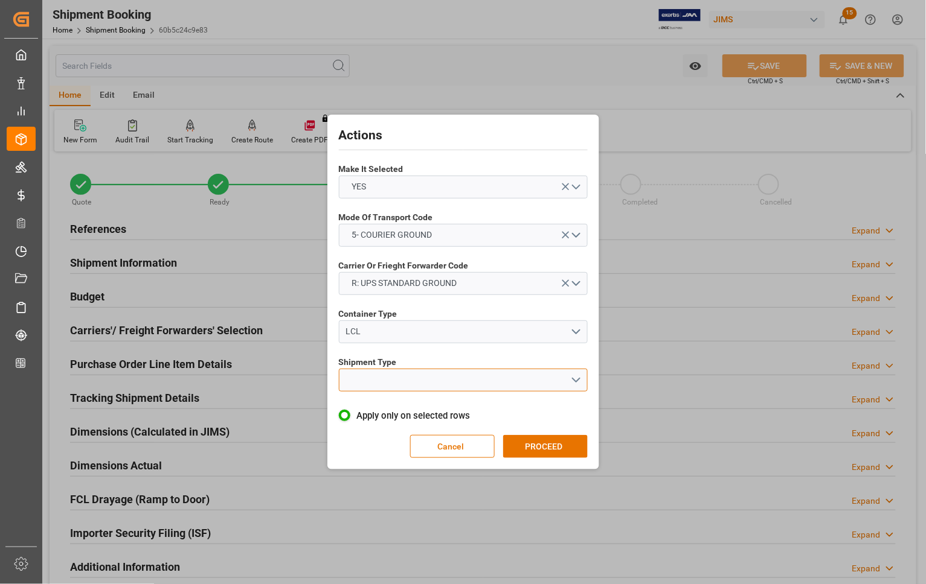
click at [386, 379] on button "open menu" at bounding box center [463, 380] width 249 height 23
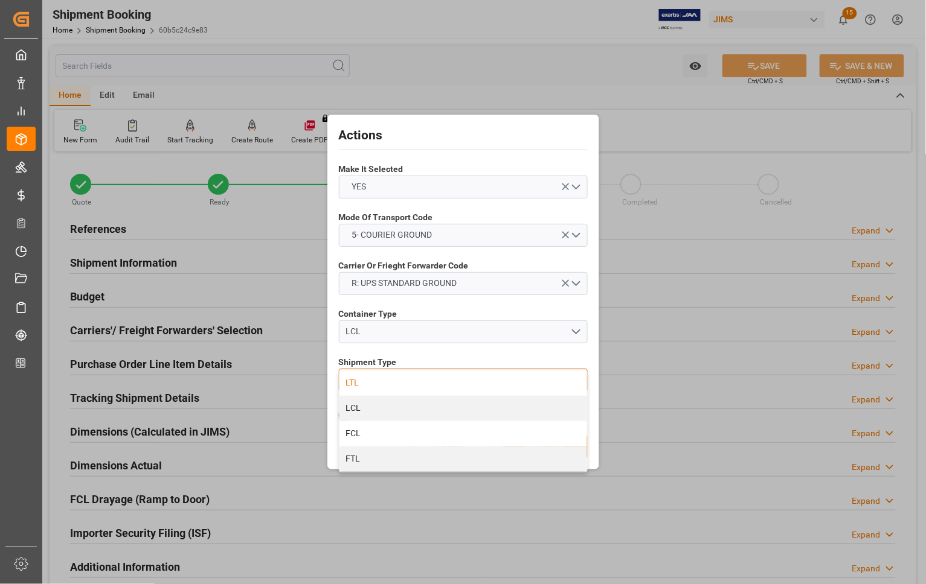
click at [361, 382] on div "LTL" at bounding box center [463, 383] width 248 height 25
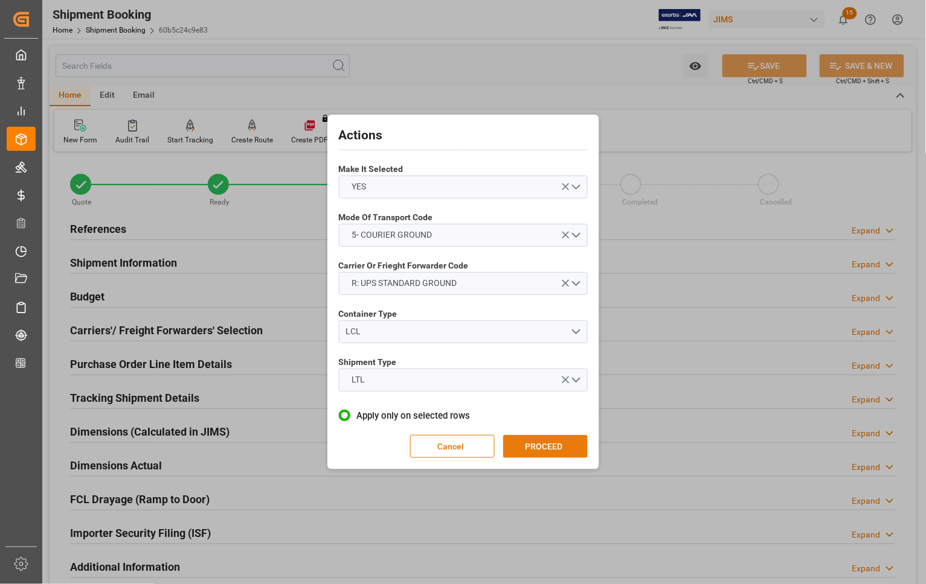
click at [526, 450] on button "PROCEED" at bounding box center [545, 446] width 85 height 23
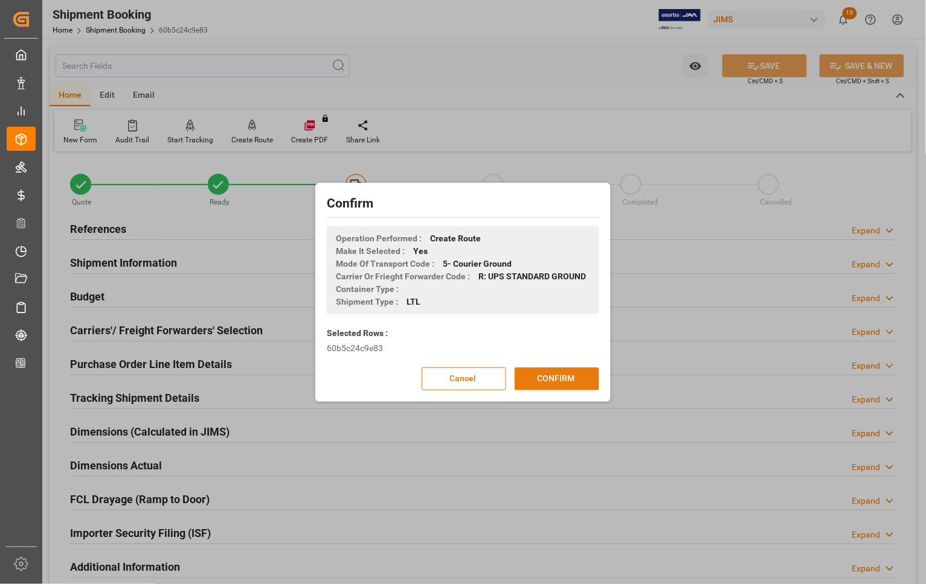
click at [566, 383] on button "CONFIRM" at bounding box center [556, 379] width 85 height 23
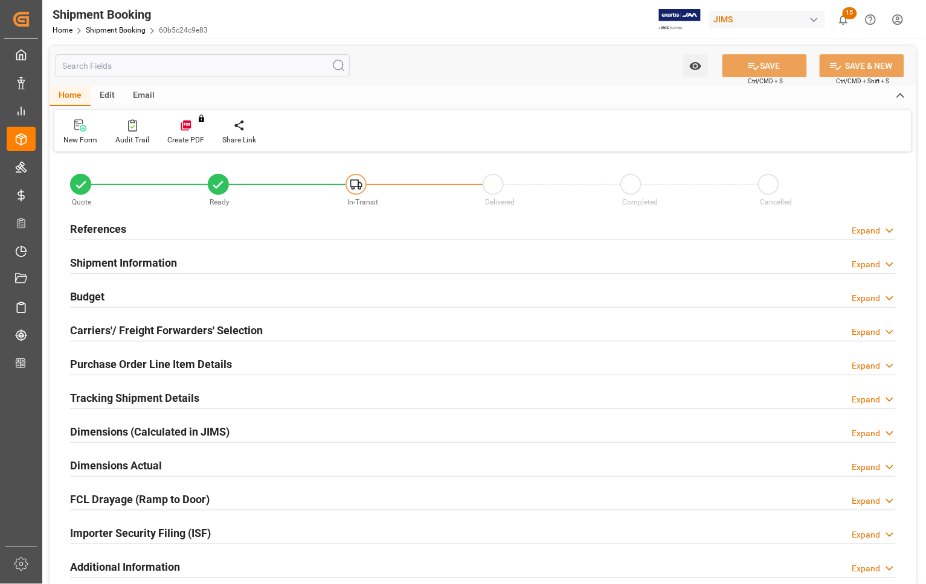
type input "0"
type input "130.225"
type input "1909.11"
click at [94, 293] on h2 "Budget" at bounding box center [87, 297] width 34 height 16
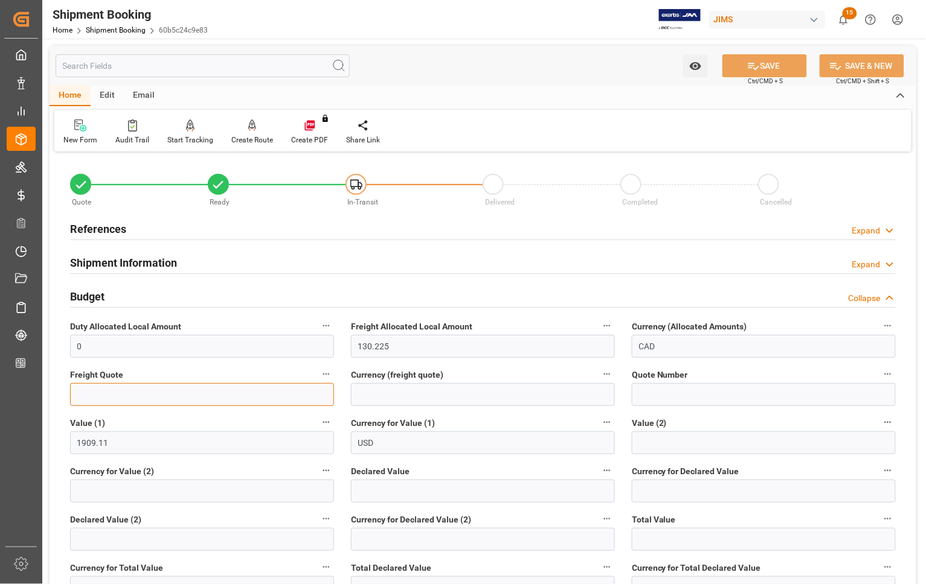
click at [107, 391] on input "text" at bounding box center [202, 394] width 264 height 23
type input "55"
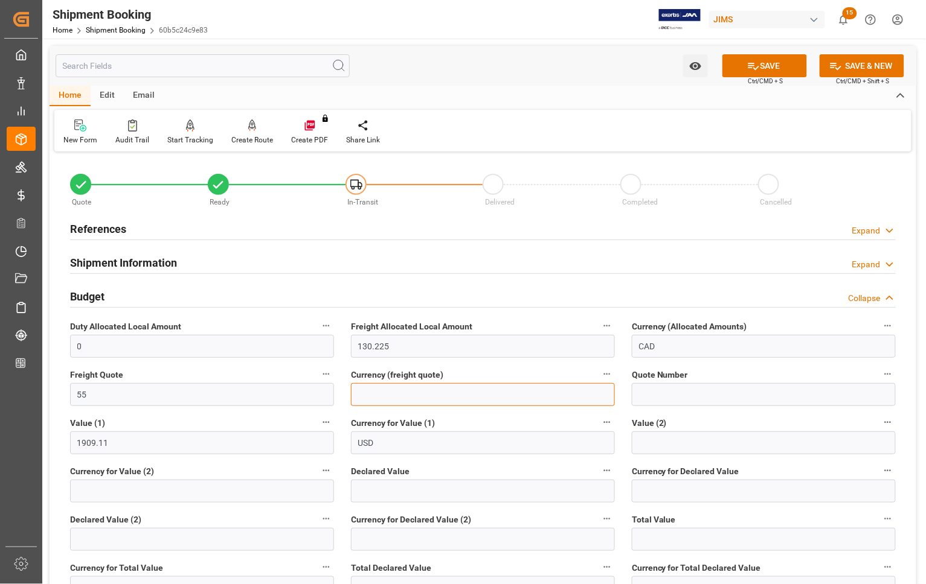
click at [379, 402] on input at bounding box center [483, 394] width 264 height 23
type input "CAD"
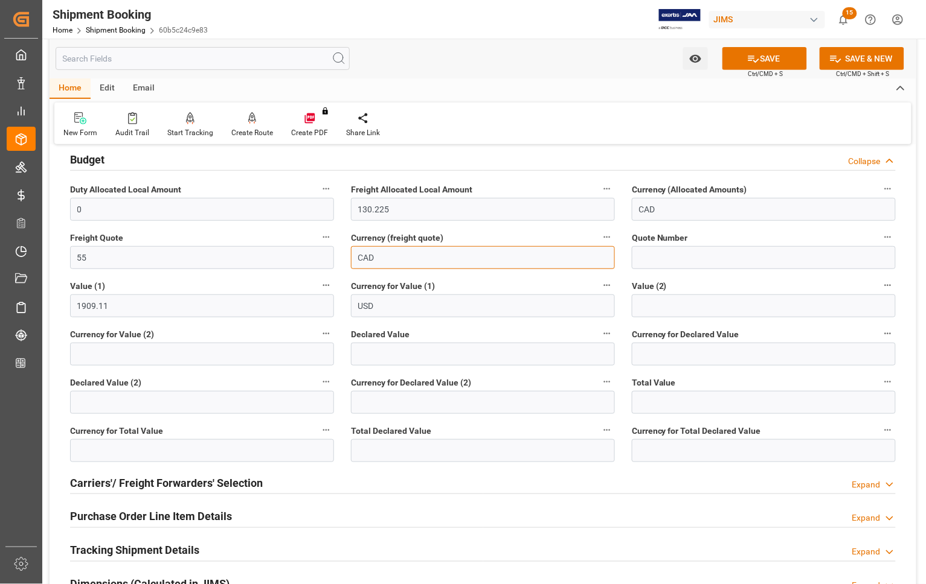
scroll to position [151, 0]
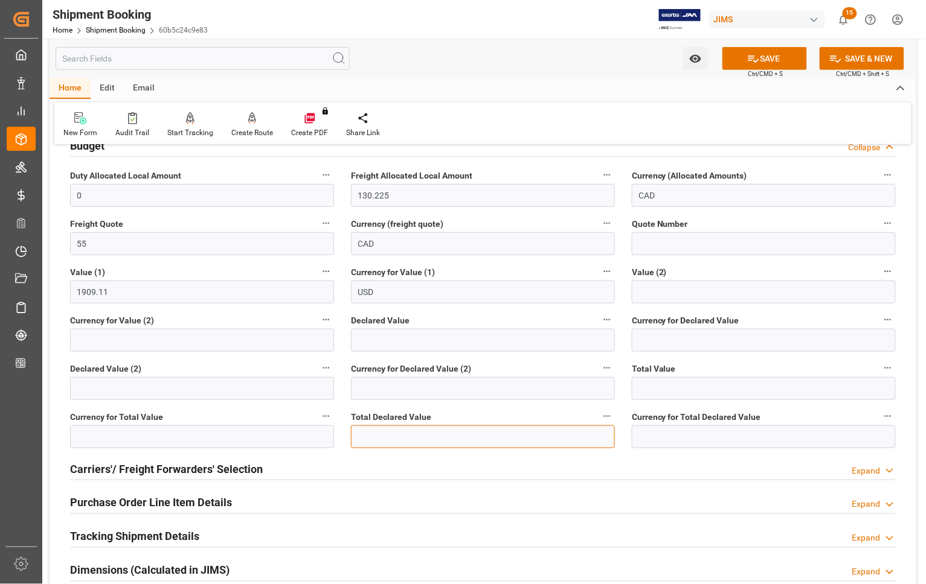
click at [357, 442] on input "text" at bounding box center [483, 437] width 264 height 23
type input "1909.11"
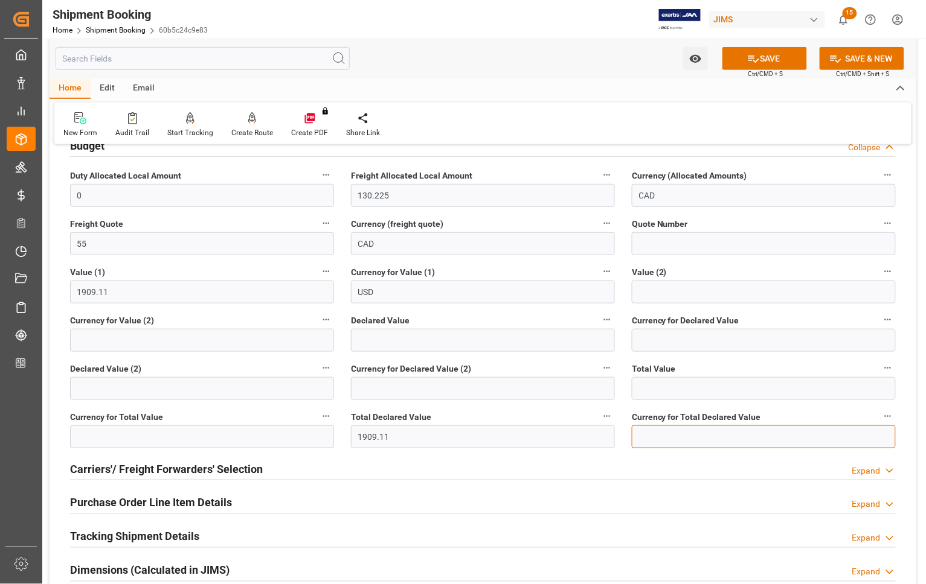
click at [648, 432] on input at bounding box center [764, 437] width 264 height 23
type input "USD"
click at [751, 53] on icon at bounding box center [753, 59] width 13 height 13
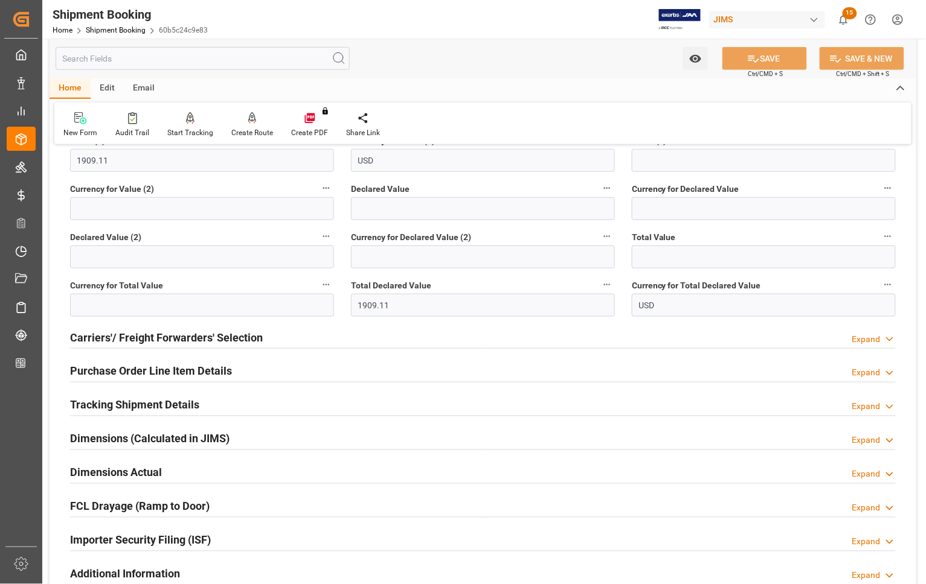
scroll to position [302, 0]
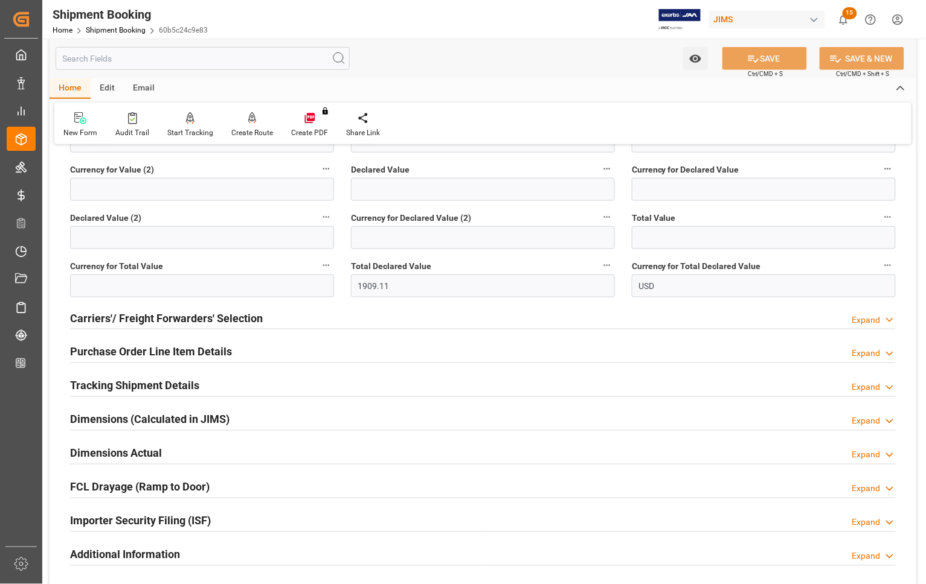
click at [125, 452] on h2 "Dimensions Actual" at bounding box center [116, 454] width 92 height 16
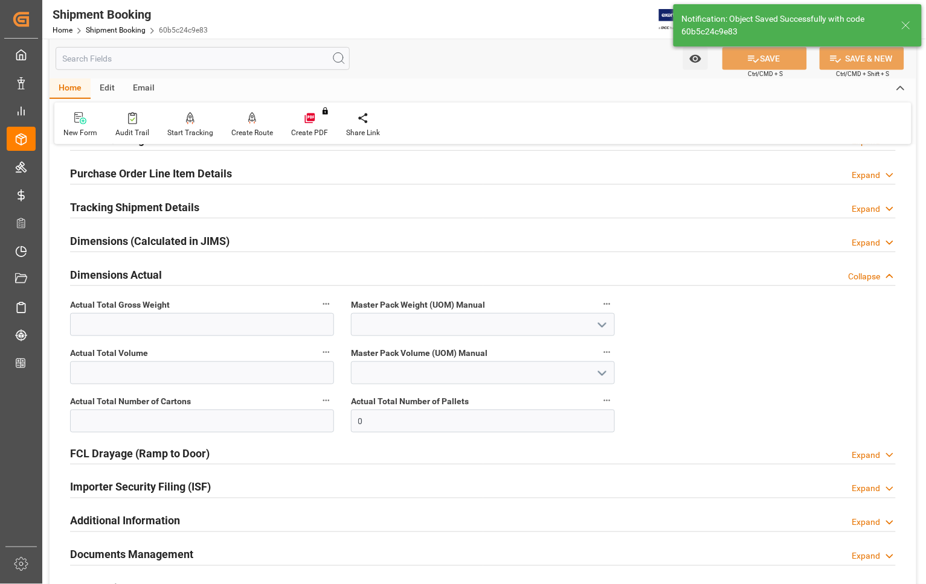
scroll to position [238, 0]
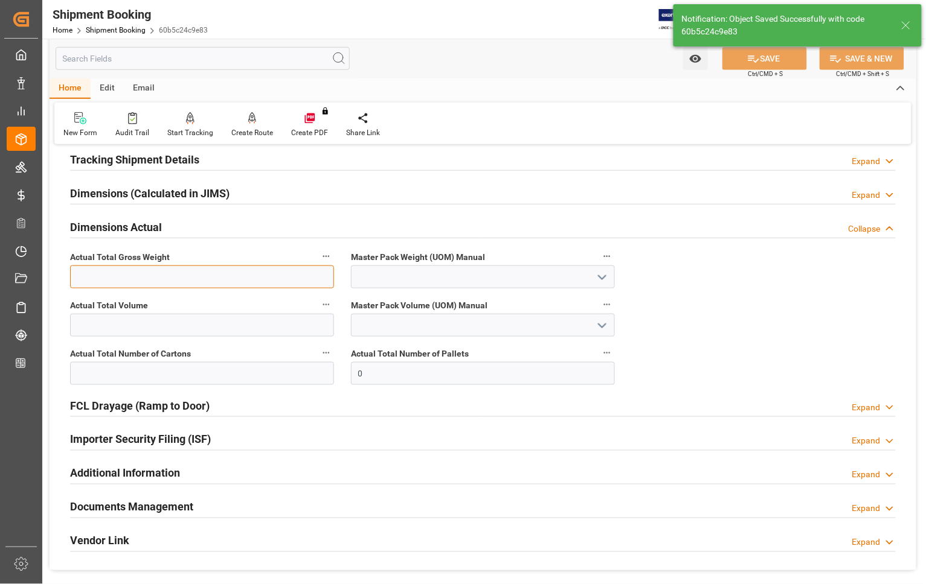
click at [157, 278] on input "text" at bounding box center [202, 277] width 264 height 23
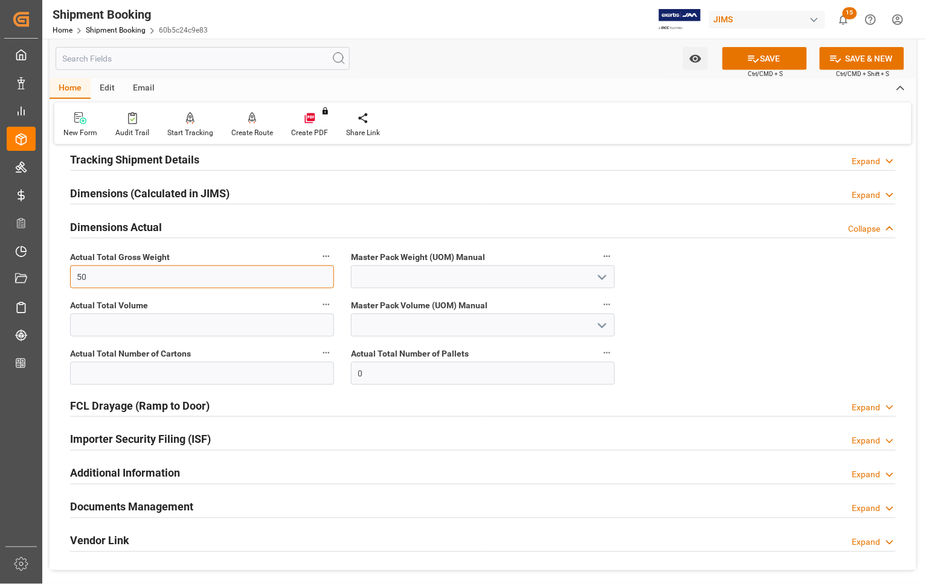
type input "50"
click at [603, 281] on icon "open menu" at bounding box center [602, 277] width 14 height 14
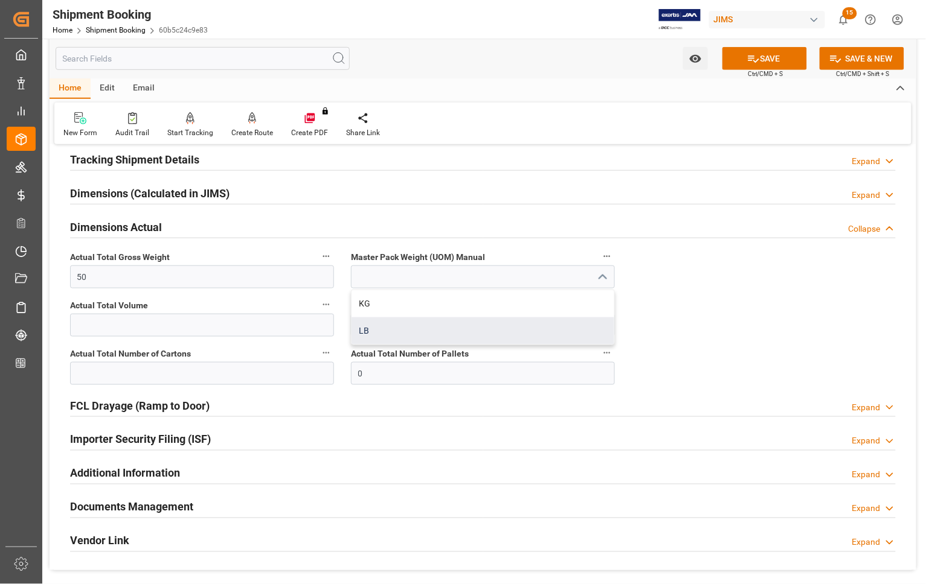
click at [368, 329] on div "LB" at bounding box center [482, 331] width 263 height 27
type input "LB"
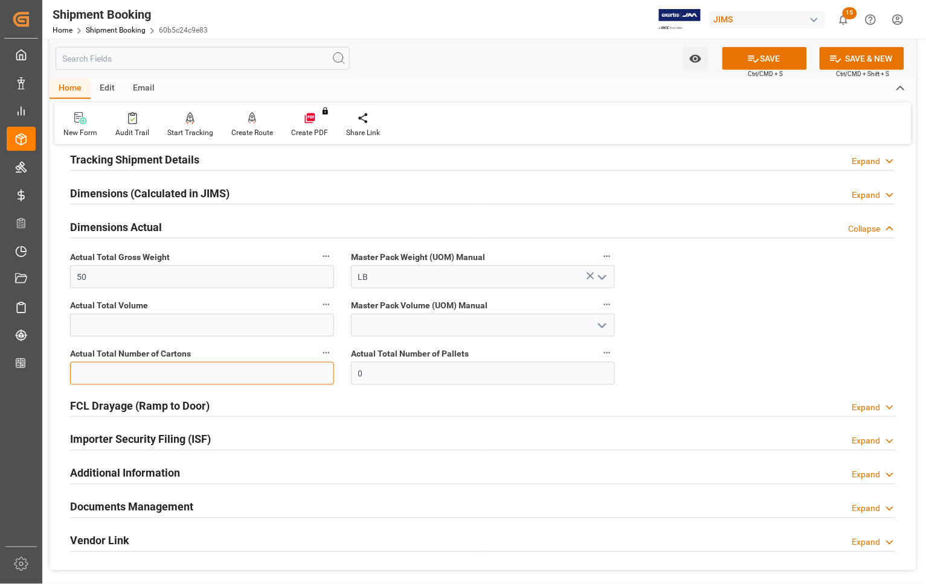
click at [210, 376] on input "text" at bounding box center [202, 373] width 264 height 23
type input "2"
click at [768, 58] on button "SAVE" at bounding box center [764, 58] width 85 height 23
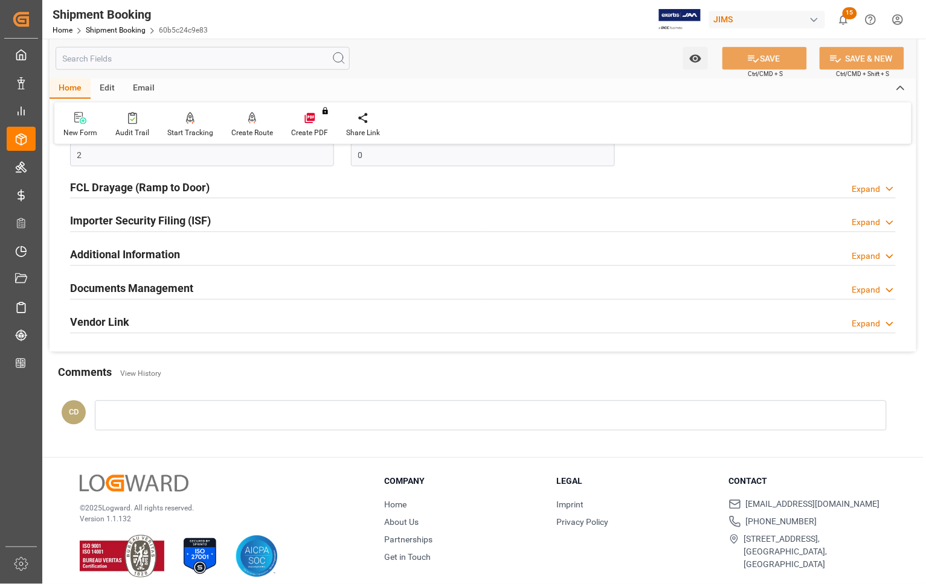
scroll to position [468, 0]
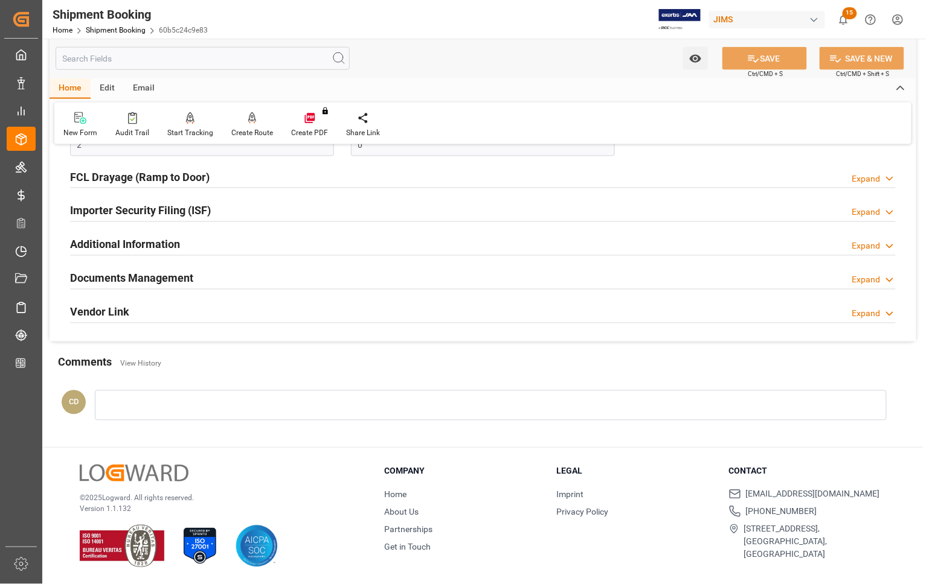
click at [146, 279] on h2 "Documents Management" at bounding box center [131, 278] width 123 height 16
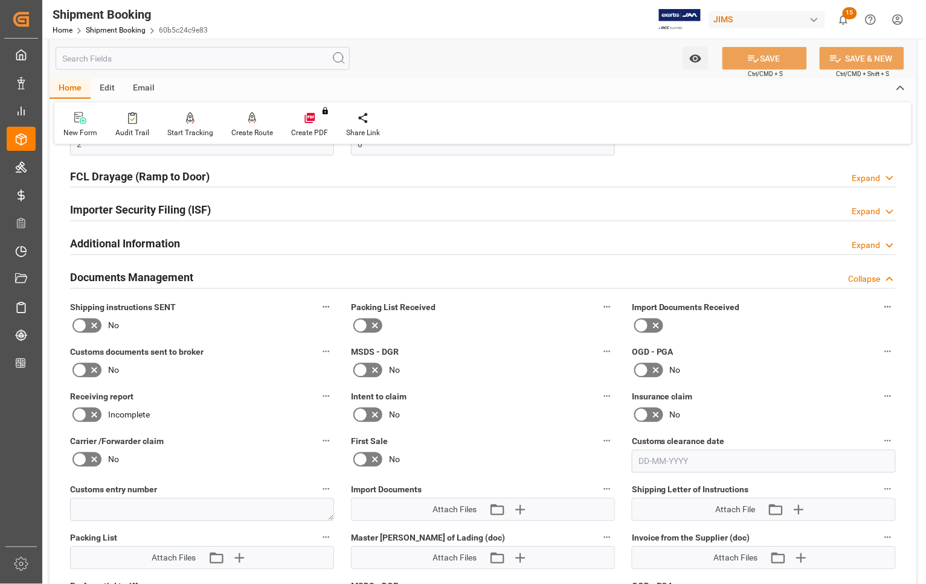
click at [642, 326] on icon at bounding box center [641, 325] width 7 height 5
click at [0, 0] on input "checkbox" at bounding box center [0, 0] width 0 height 0
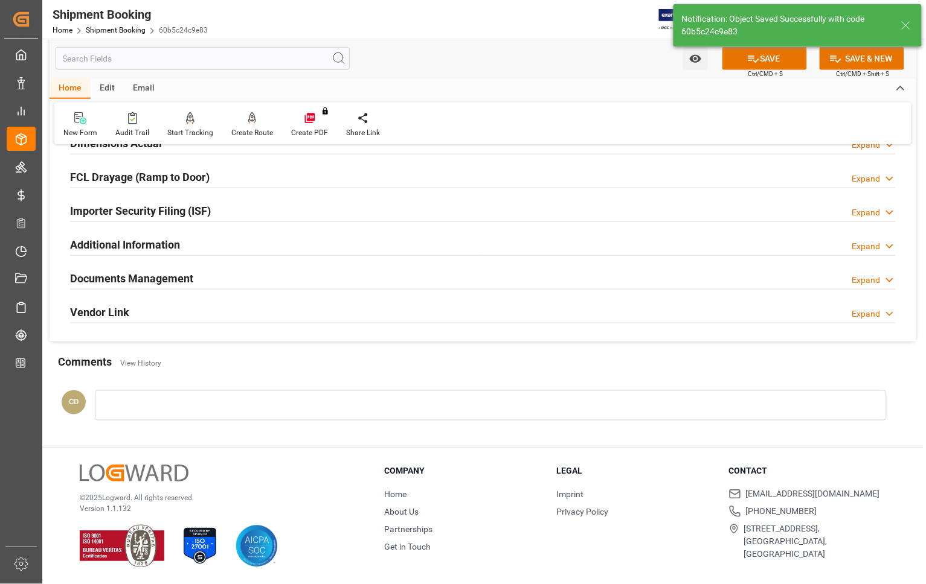
scroll to position [323, 0]
click at [133, 278] on h2 "Documents Management" at bounding box center [131, 278] width 123 height 16
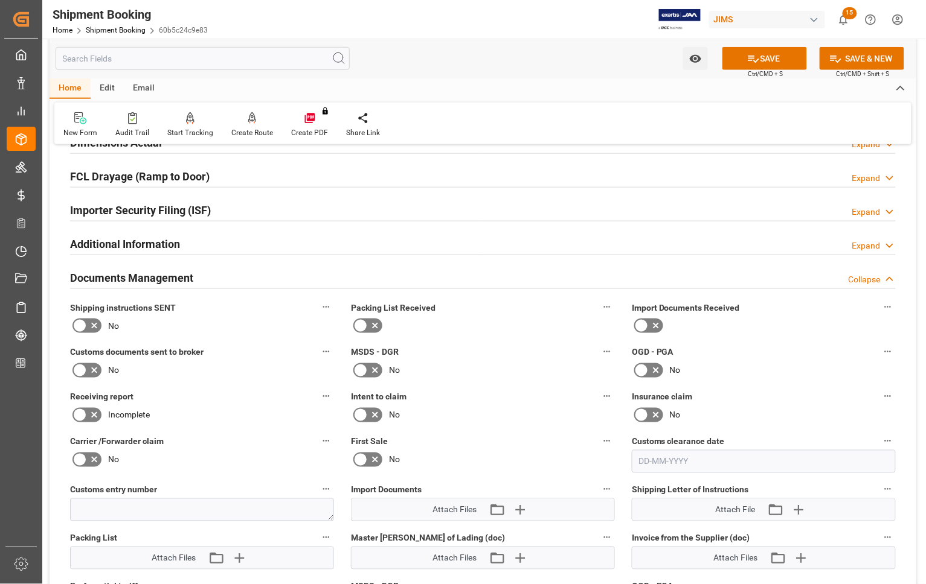
click at [640, 323] on icon at bounding box center [641, 326] width 14 height 14
click at [0, 0] on input "checkbox" at bounding box center [0, 0] width 0 height 0
click at [83, 370] on icon at bounding box center [79, 370] width 14 height 14
click at [0, 0] on input "checkbox" at bounding box center [0, 0] width 0 height 0
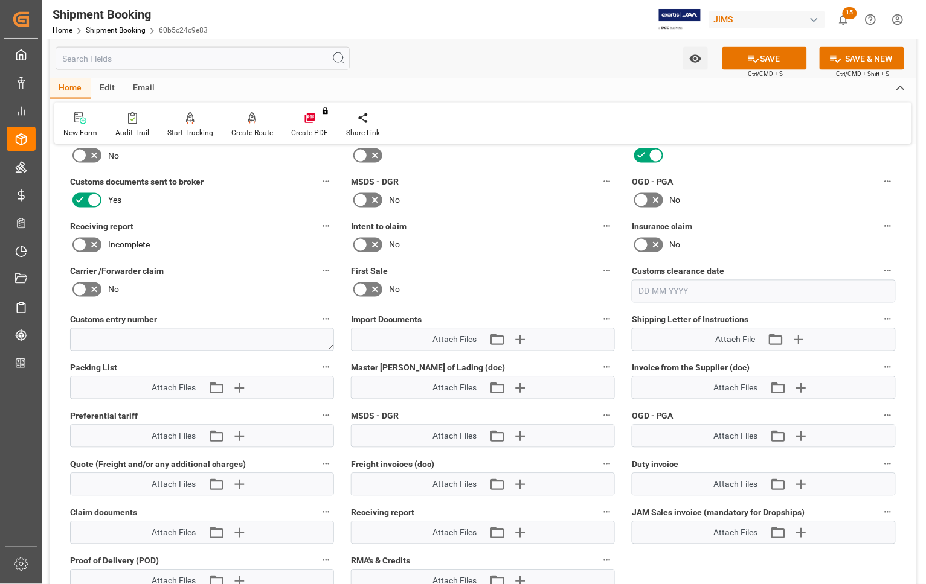
scroll to position [549, 0]
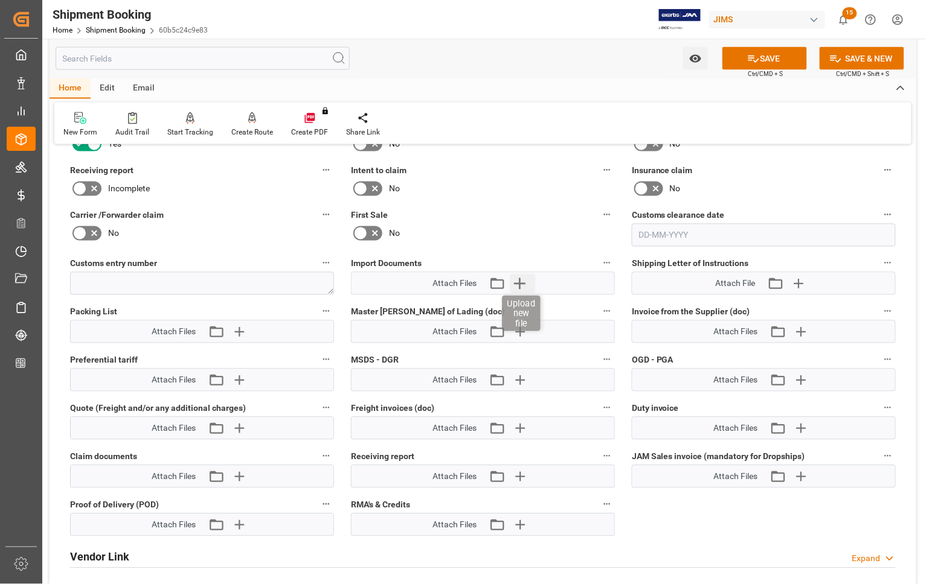
click at [518, 278] on icon "button" at bounding box center [519, 283] width 19 height 19
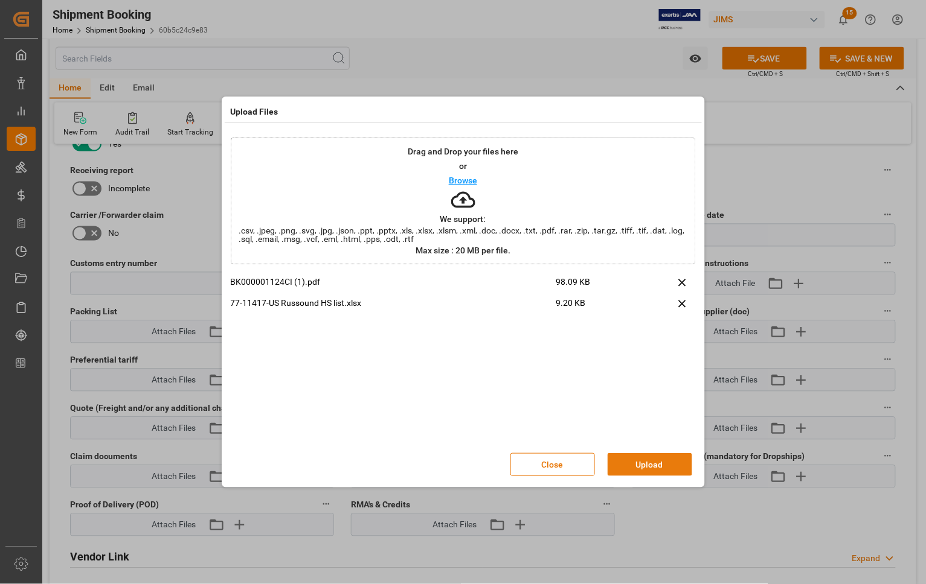
click at [642, 466] on button "Upload" at bounding box center [649, 464] width 85 height 23
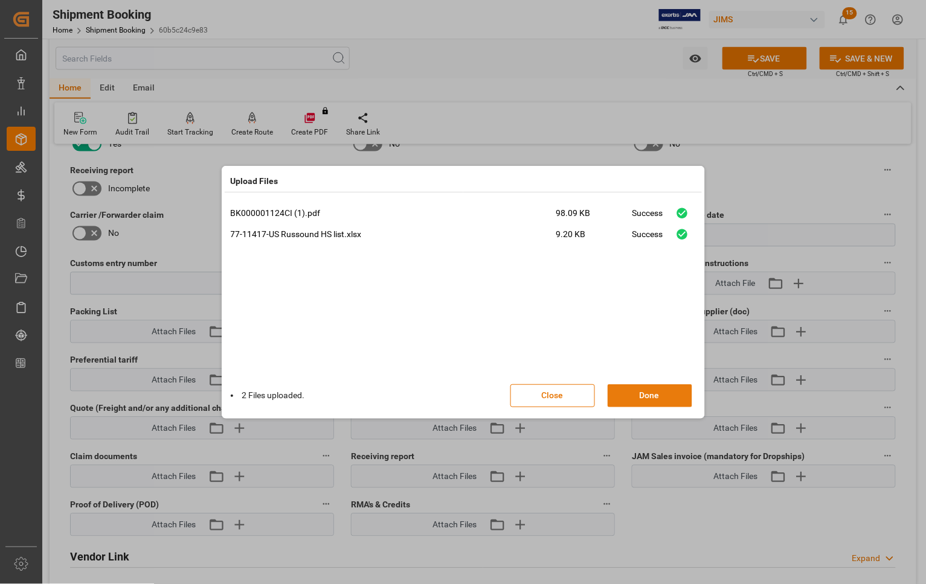
click at [644, 394] on button "Done" at bounding box center [649, 396] width 85 height 23
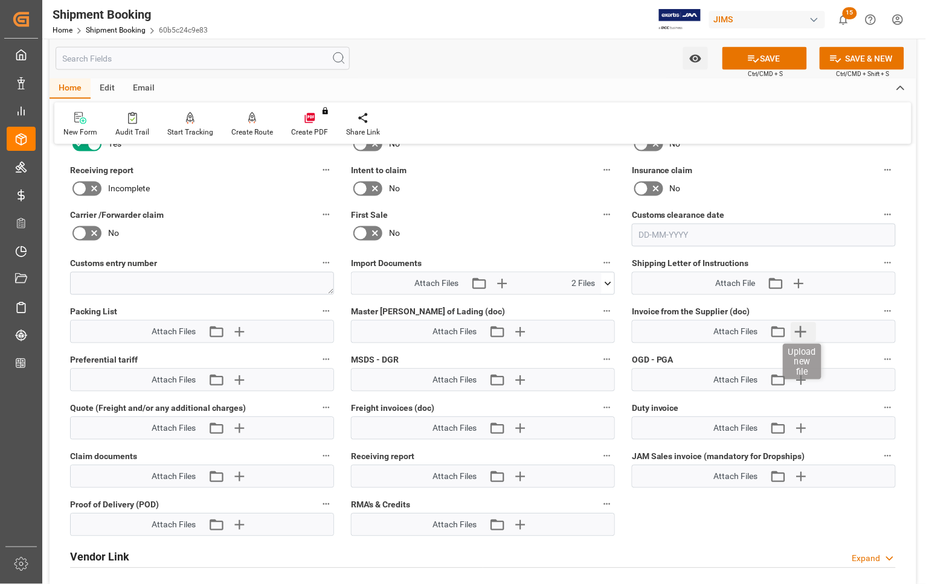
click at [801, 332] on icon "button" at bounding box center [800, 332] width 11 height 11
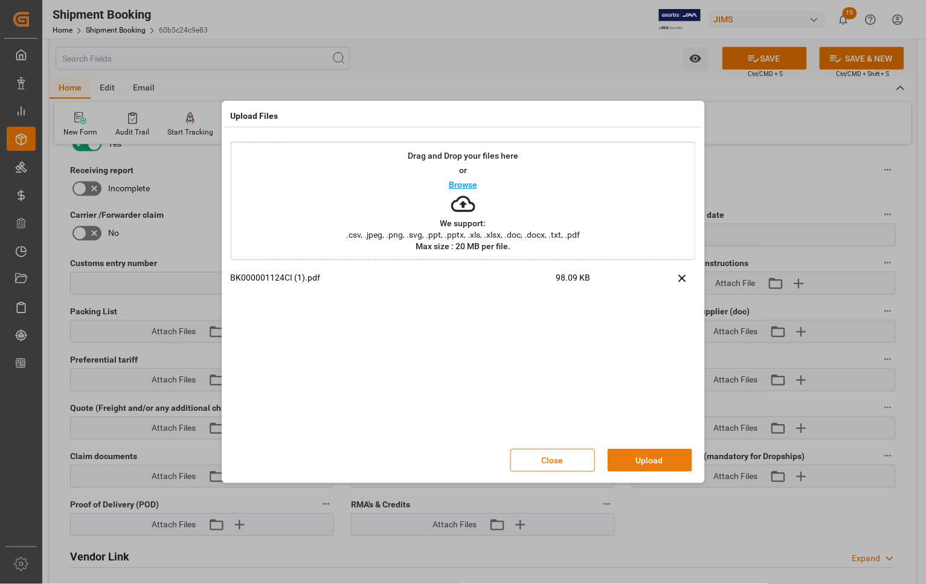
click at [638, 459] on button "Upload" at bounding box center [649, 460] width 85 height 23
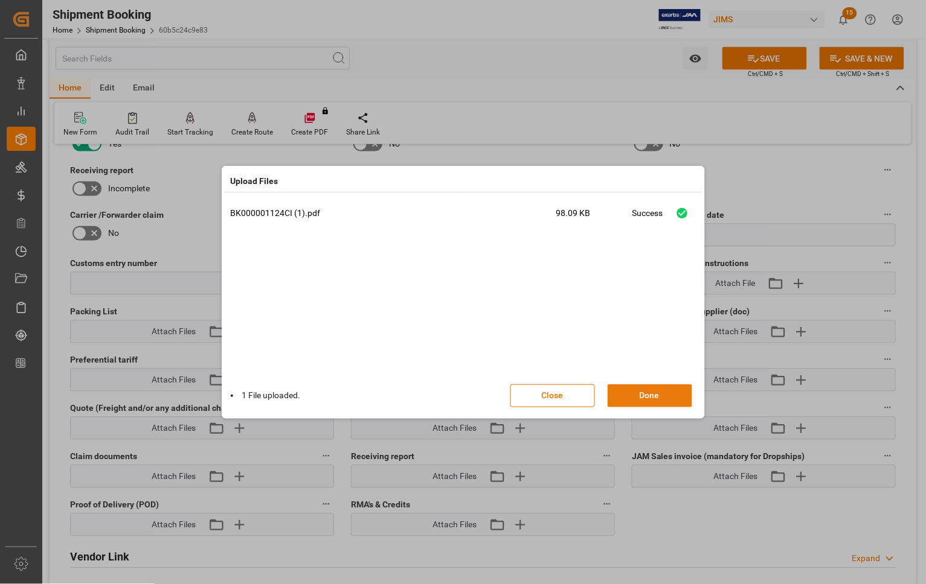
click at [640, 397] on button "Done" at bounding box center [649, 396] width 85 height 23
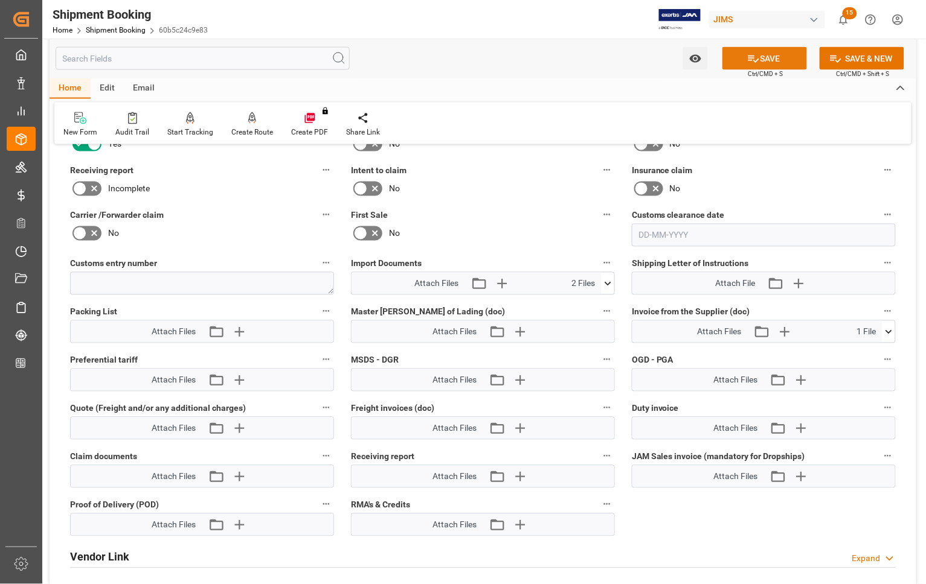
click at [753, 55] on icon at bounding box center [753, 59] width 13 height 13
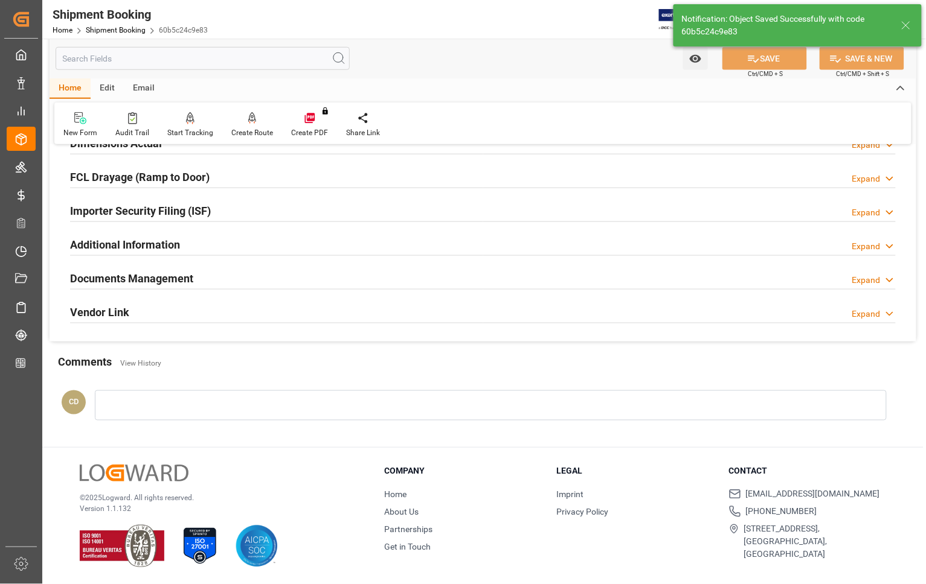
scroll to position [323, 0]
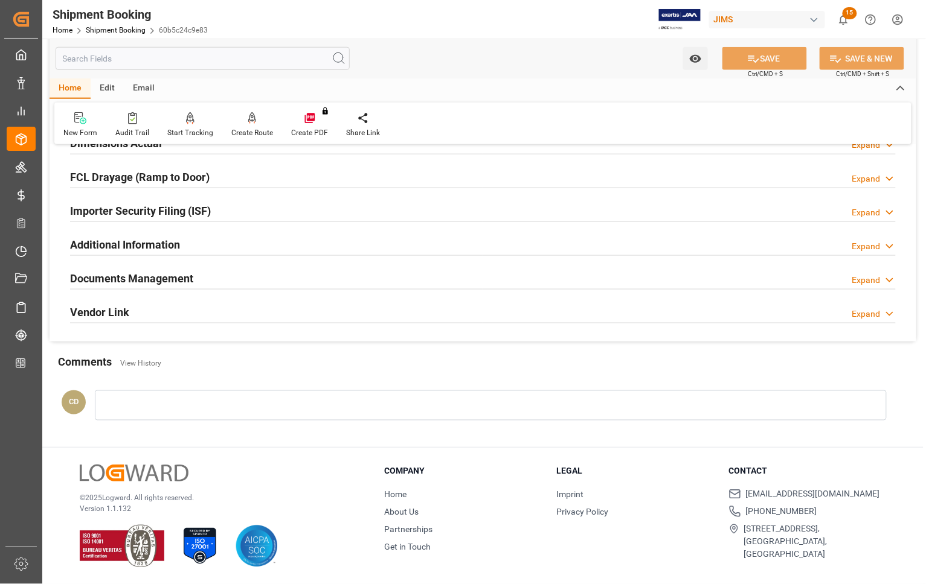
click at [138, 280] on h2 "Documents Management" at bounding box center [131, 278] width 123 height 16
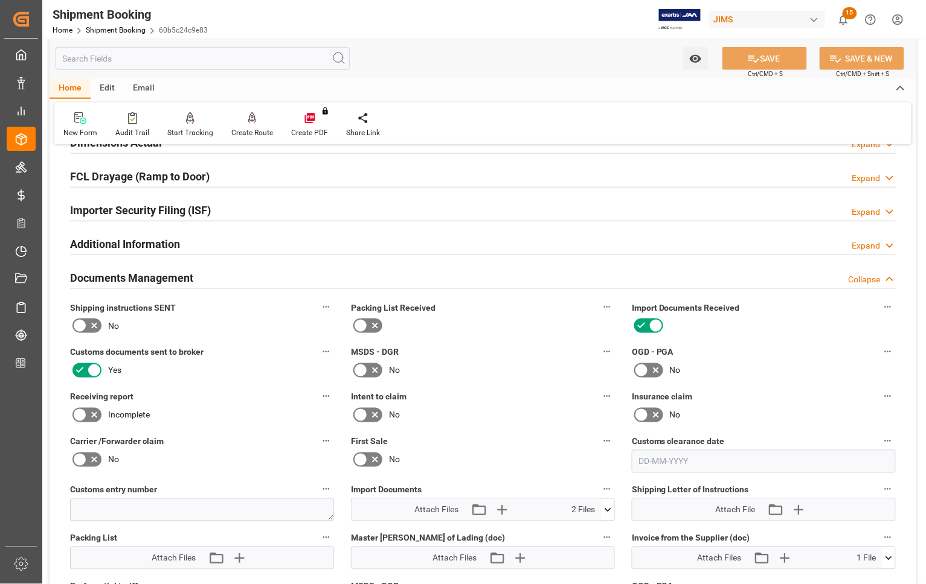
scroll to position [549, 0]
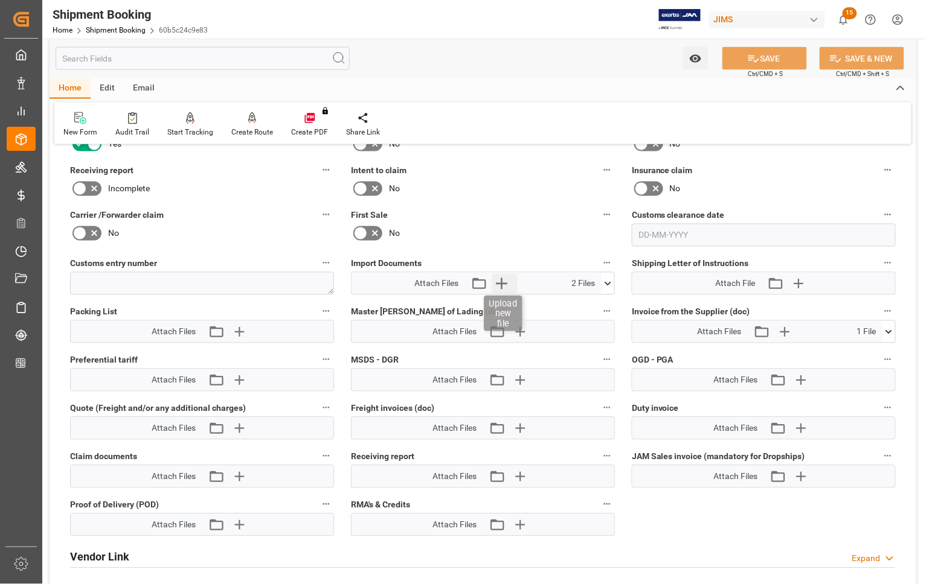
click at [497, 279] on icon "button" at bounding box center [500, 283] width 19 height 19
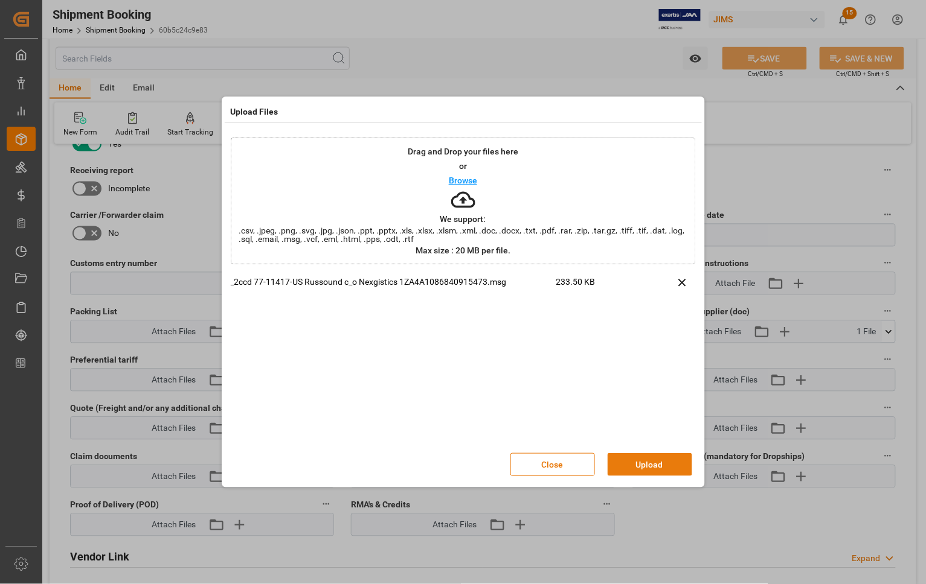
click at [641, 468] on button "Upload" at bounding box center [649, 464] width 85 height 23
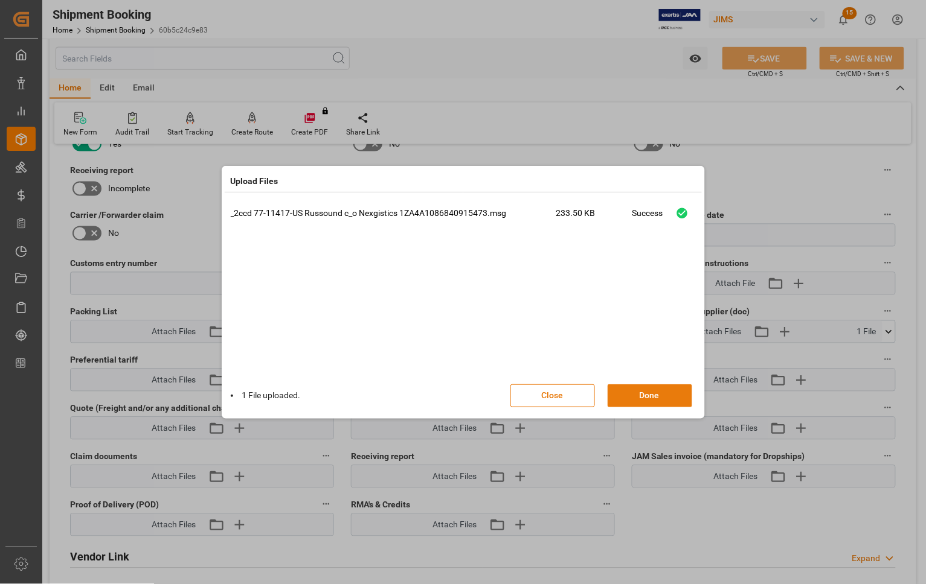
click at [656, 393] on button "Done" at bounding box center [649, 396] width 85 height 23
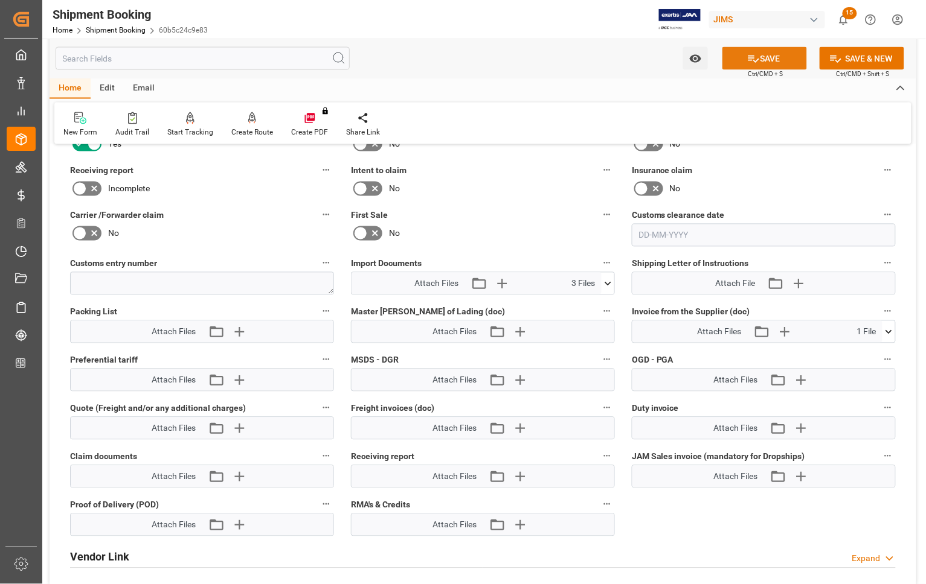
click at [749, 56] on icon at bounding box center [753, 59] width 13 height 13
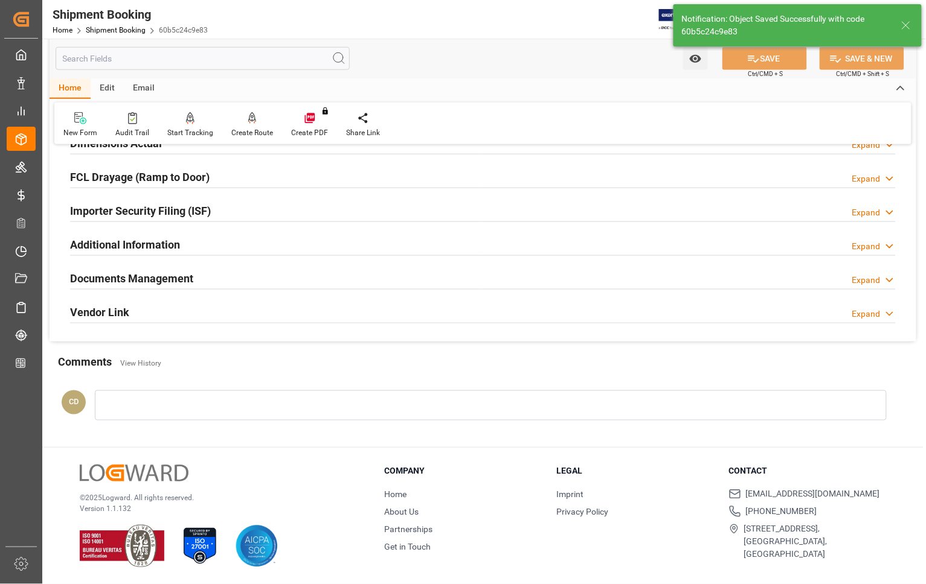
scroll to position [323, 0]
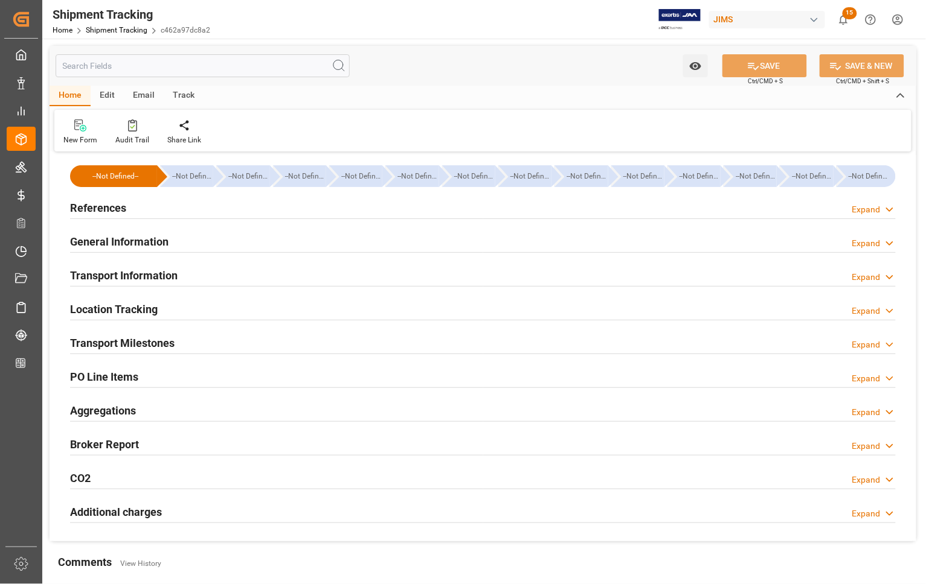
type input "[DATE]"
click at [104, 209] on h2 "References" at bounding box center [98, 208] width 56 height 16
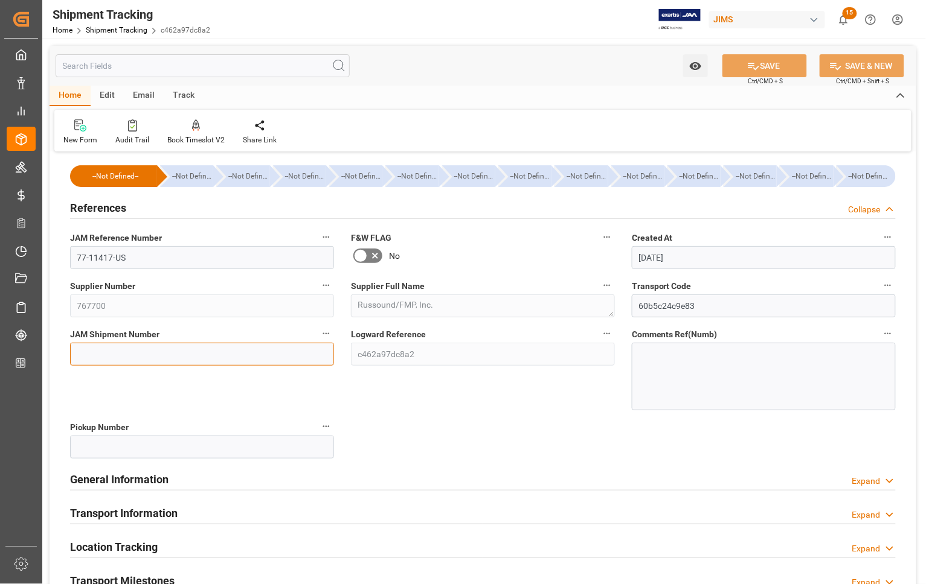
click at [103, 355] on input at bounding box center [202, 354] width 264 height 23
type input "73359"
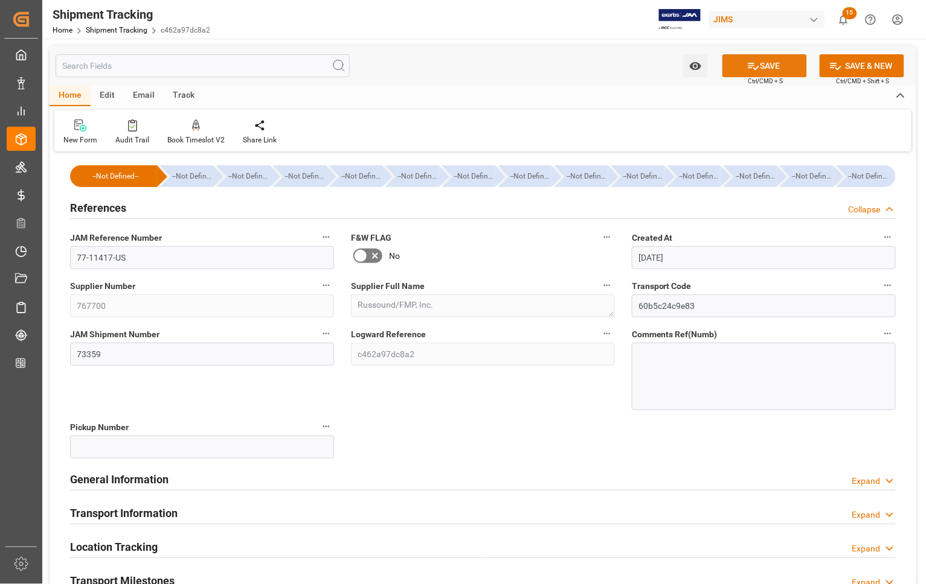
click at [741, 63] on button "SAVE" at bounding box center [764, 65] width 85 height 23
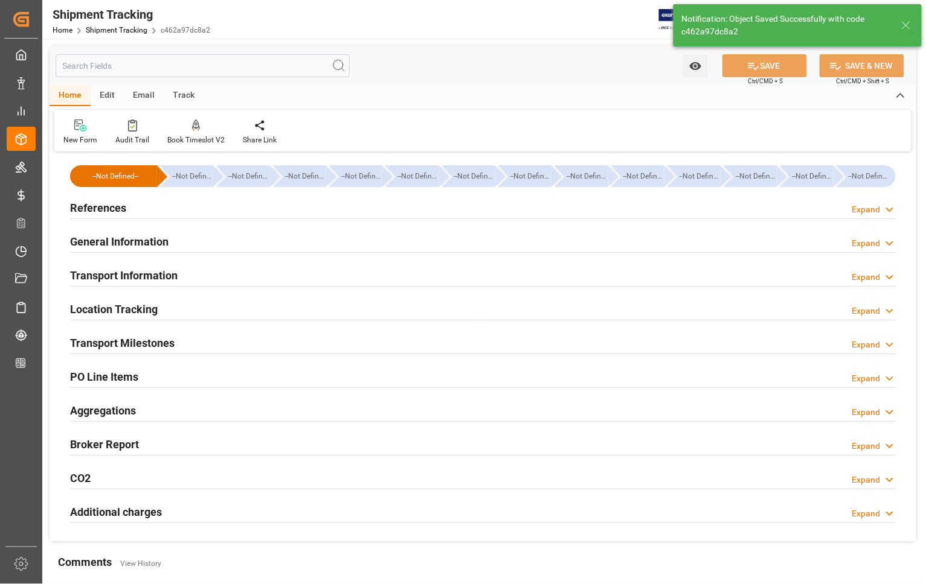
click at [109, 302] on h2 "Location Tracking" at bounding box center [114, 309] width 88 height 16
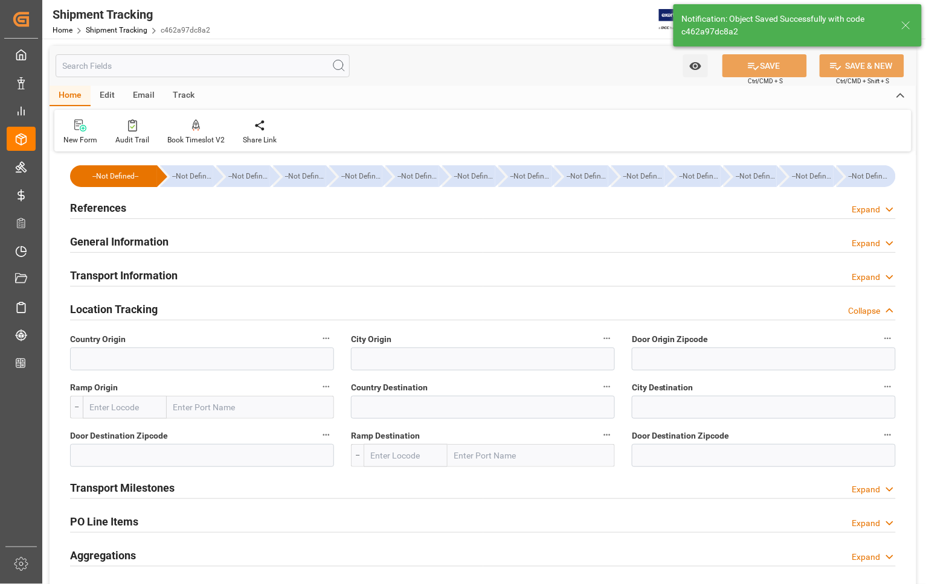
scroll to position [151, 0]
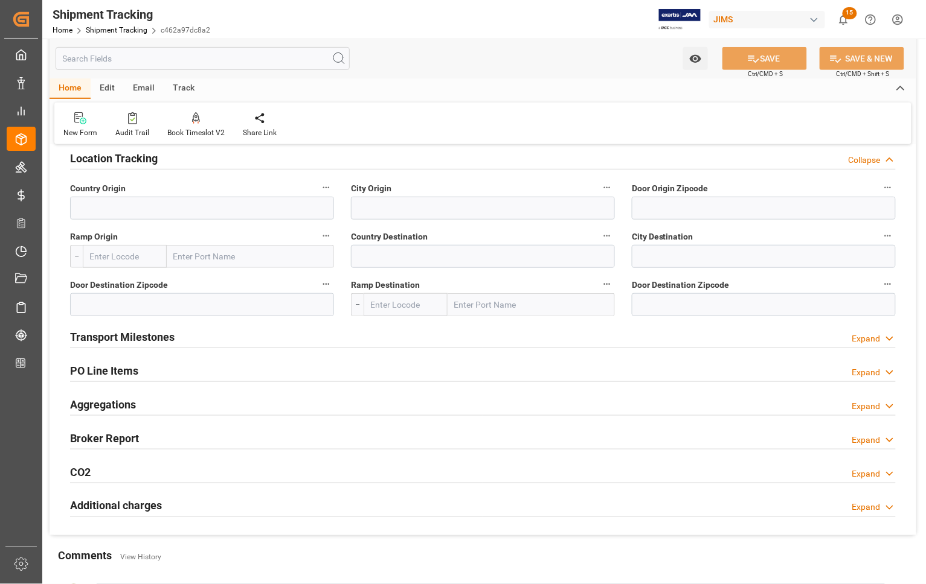
click at [118, 161] on h2 "Location Tracking" at bounding box center [114, 158] width 88 height 16
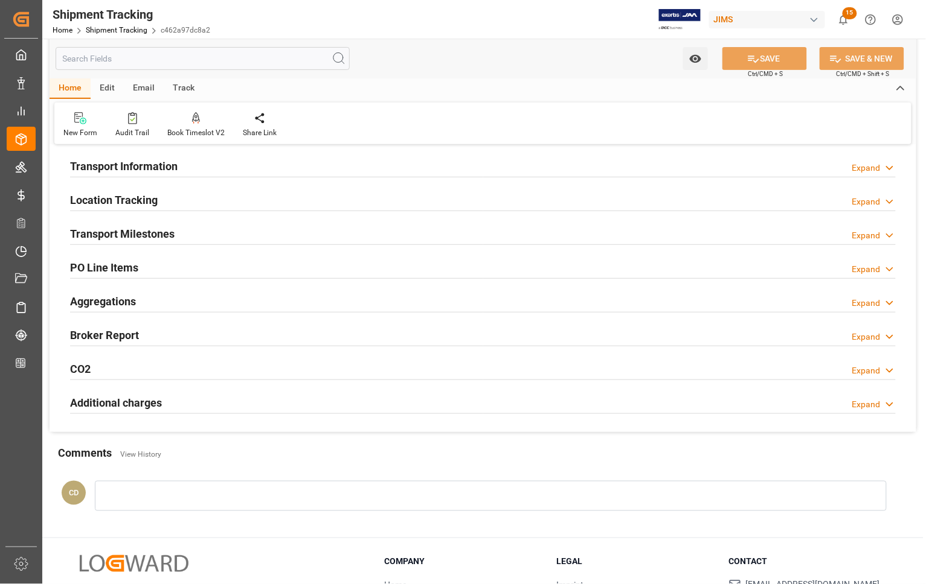
scroll to position [75, 0]
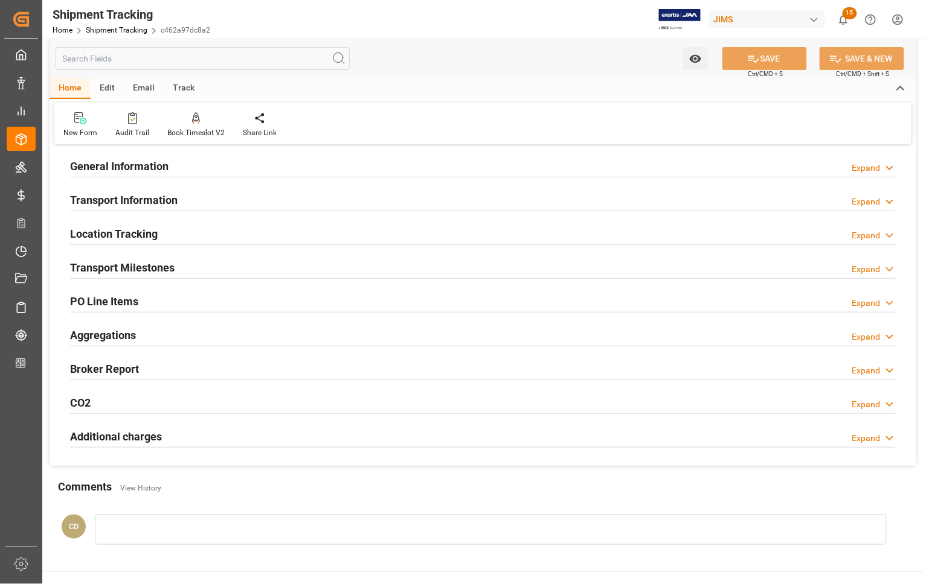
click at [118, 196] on h2 "Transport Information" at bounding box center [123, 200] width 107 height 16
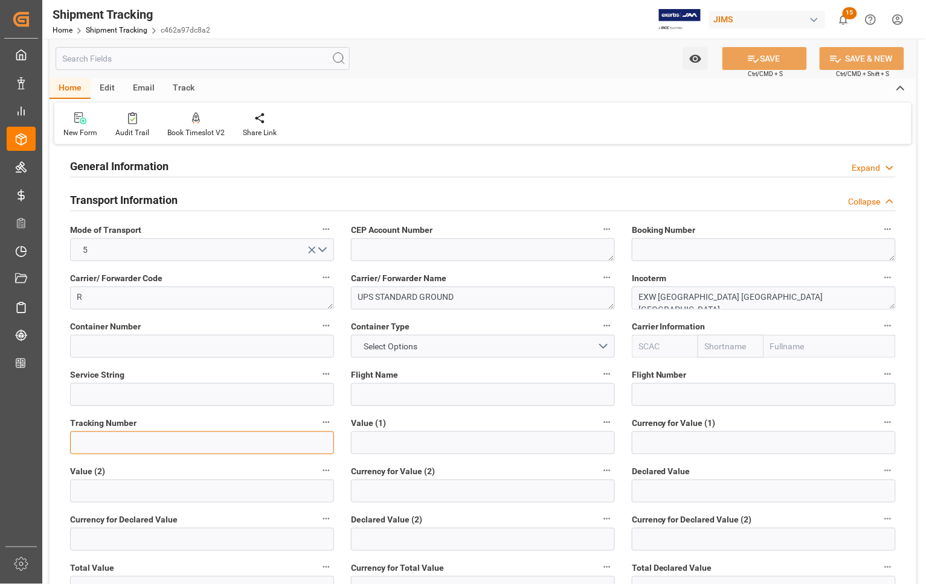
click at [135, 445] on input at bounding box center [202, 443] width 264 height 23
paste input "1ZA4A1086840915473"
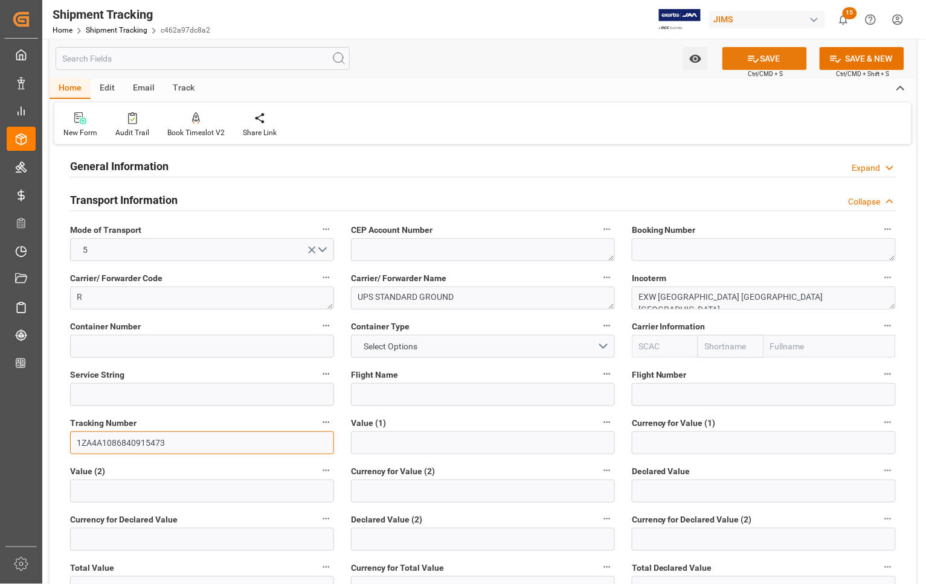
type input "1ZA4A1086840915473"
click at [764, 53] on button "SAVE" at bounding box center [764, 58] width 85 height 23
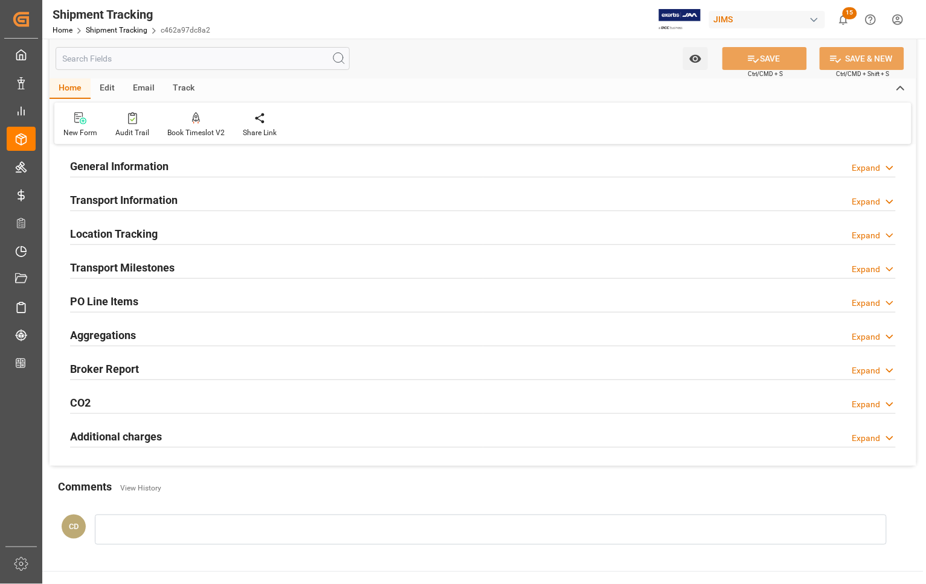
click at [127, 269] on h2 "Transport Milestones" at bounding box center [122, 268] width 104 height 16
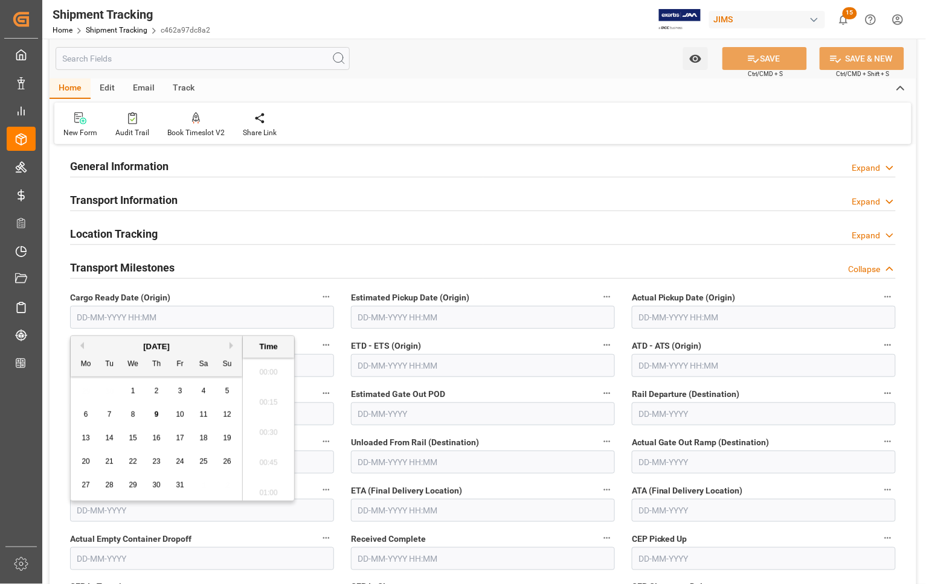
click at [197, 318] on input "text" at bounding box center [202, 317] width 264 height 23
click at [72, 316] on input "text" at bounding box center [202, 317] width 264 height 23
click at [56, 325] on div "--Not Defined-- --Not Defined-- --Not Defined-- --Not Defined-- --Not Defined--…" at bounding box center [483, 490] width 866 height 821
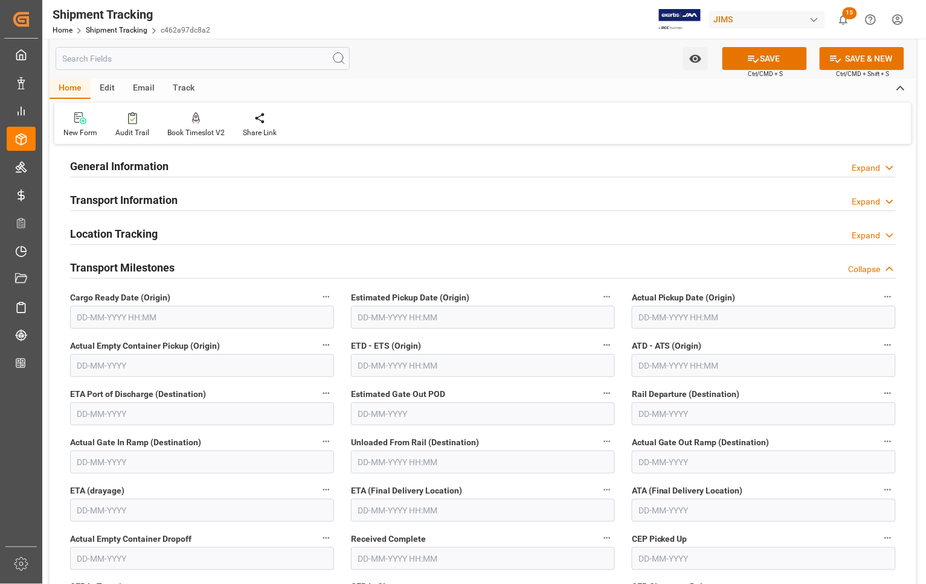
click at [75, 316] on input "text" at bounding box center [202, 317] width 264 height 23
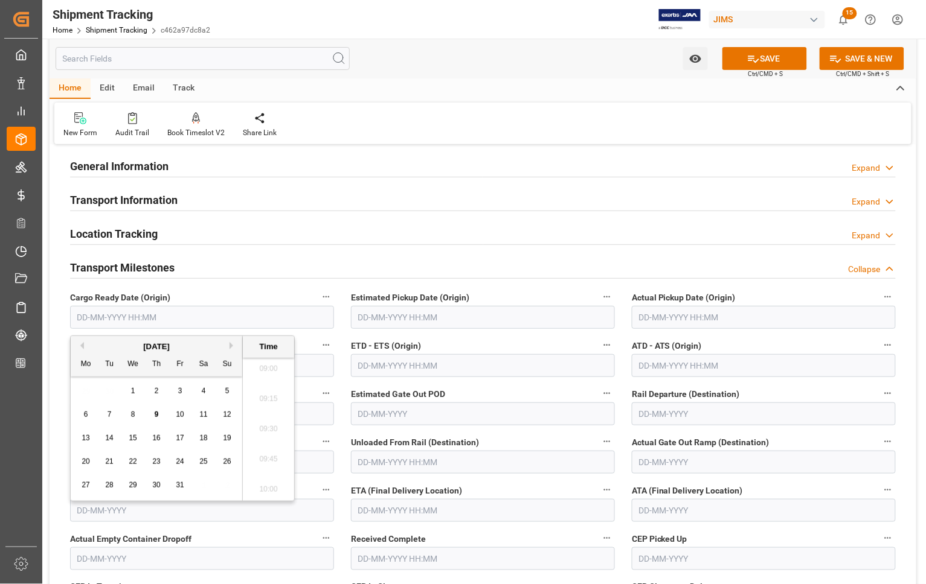
click at [85, 417] on span "6" at bounding box center [86, 415] width 4 height 8
type input "[DATE] 00:00"
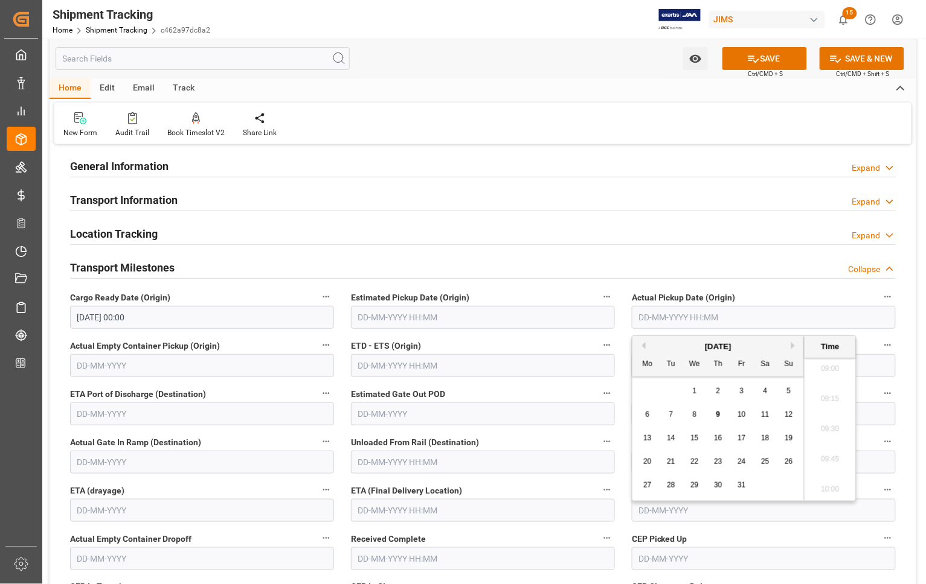
click at [668, 318] on input "text" at bounding box center [764, 317] width 264 height 23
click at [647, 415] on span "6" at bounding box center [647, 415] width 4 height 8
type input "[DATE] 00:00"
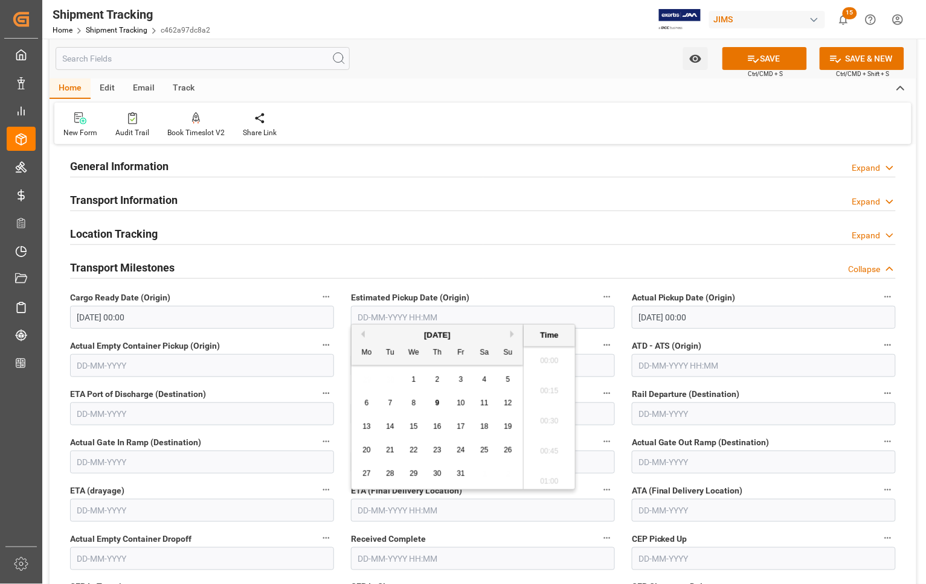
click at [375, 511] on input "text" at bounding box center [483, 510] width 264 height 23
click at [365, 463] on div "27 28 29 30 31 1 2" at bounding box center [437, 475] width 165 height 24
click at [412, 400] on span "8" at bounding box center [414, 403] width 4 height 8
type input "[DATE] 00:00"
click at [643, 509] on input "text" at bounding box center [764, 510] width 264 height 23
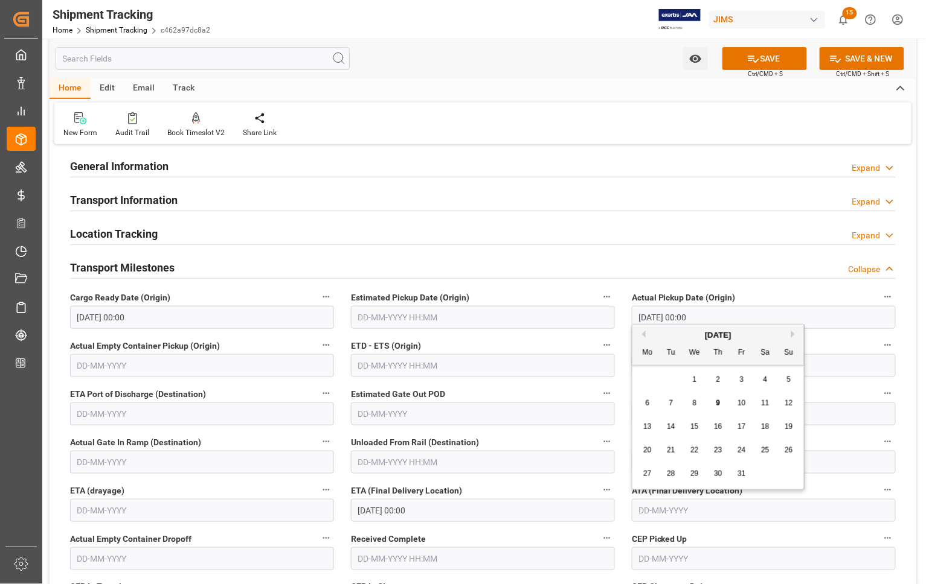
click at [695, 405] on span "8" at bounding box center [695, 403] width 4 height 8
type input "[DATE]"
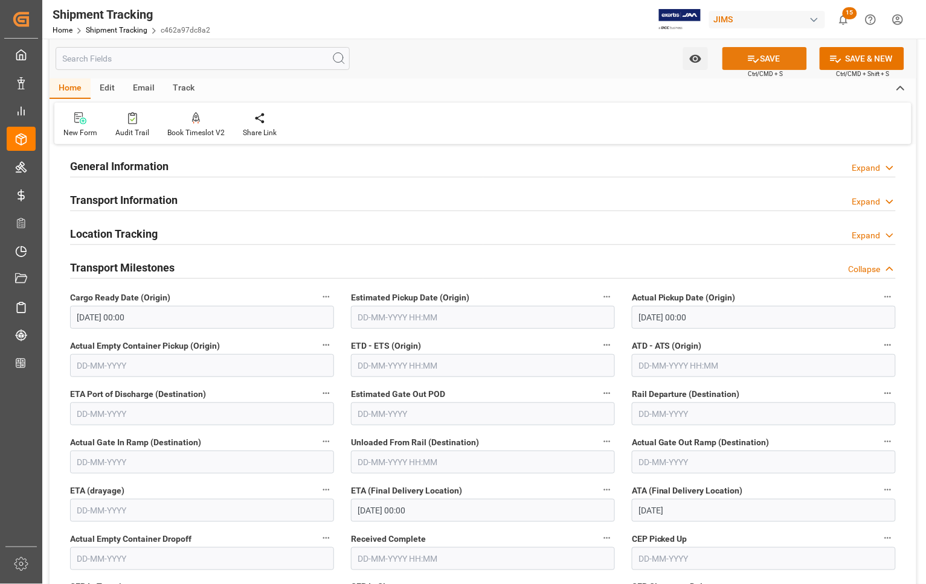
click at [755, 59] on icon at bounding box center [753, 59] width 13 height 13
